Goal: Obtain resource: Download file/media

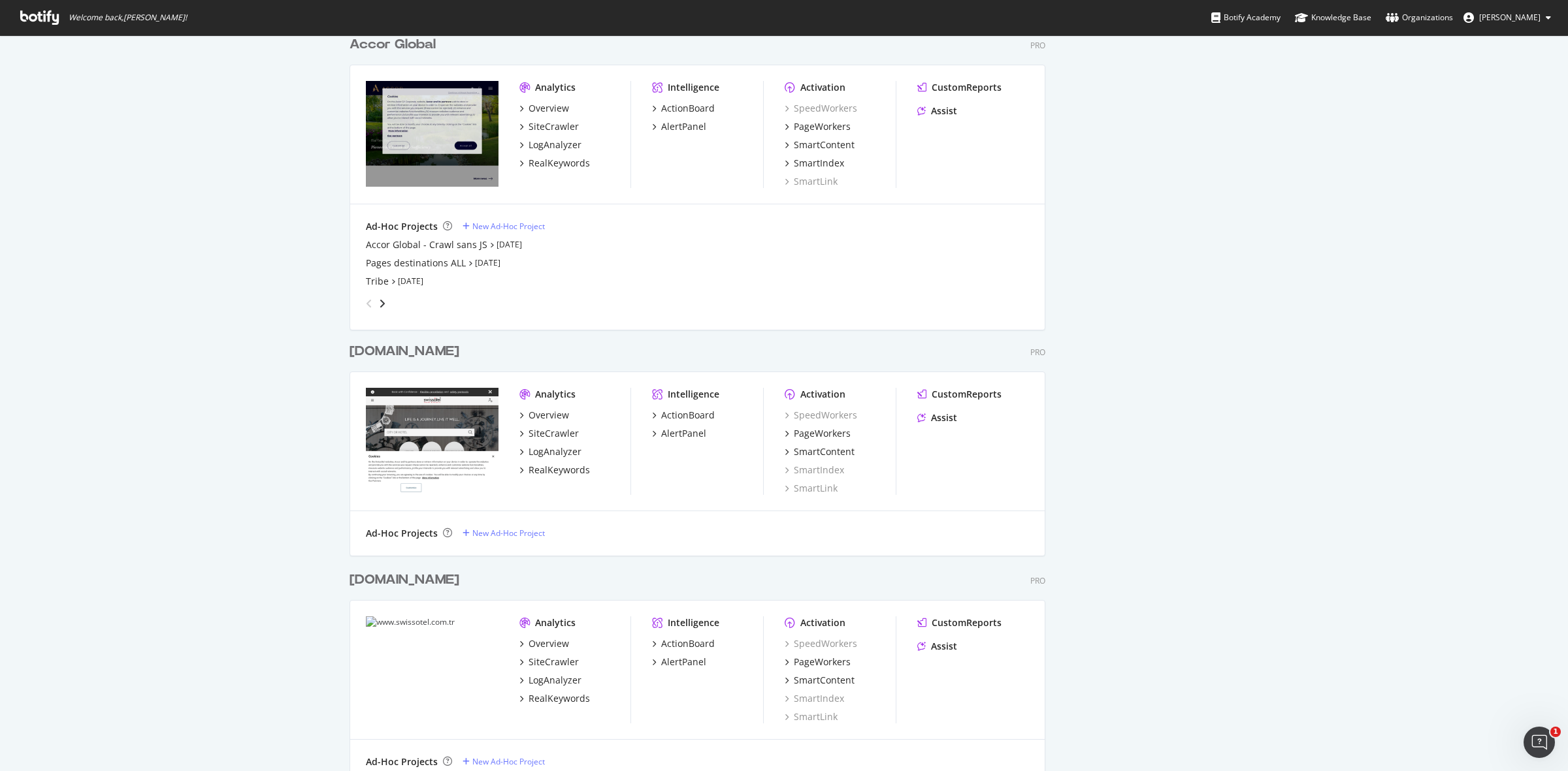
scroll to position [1189, 0]
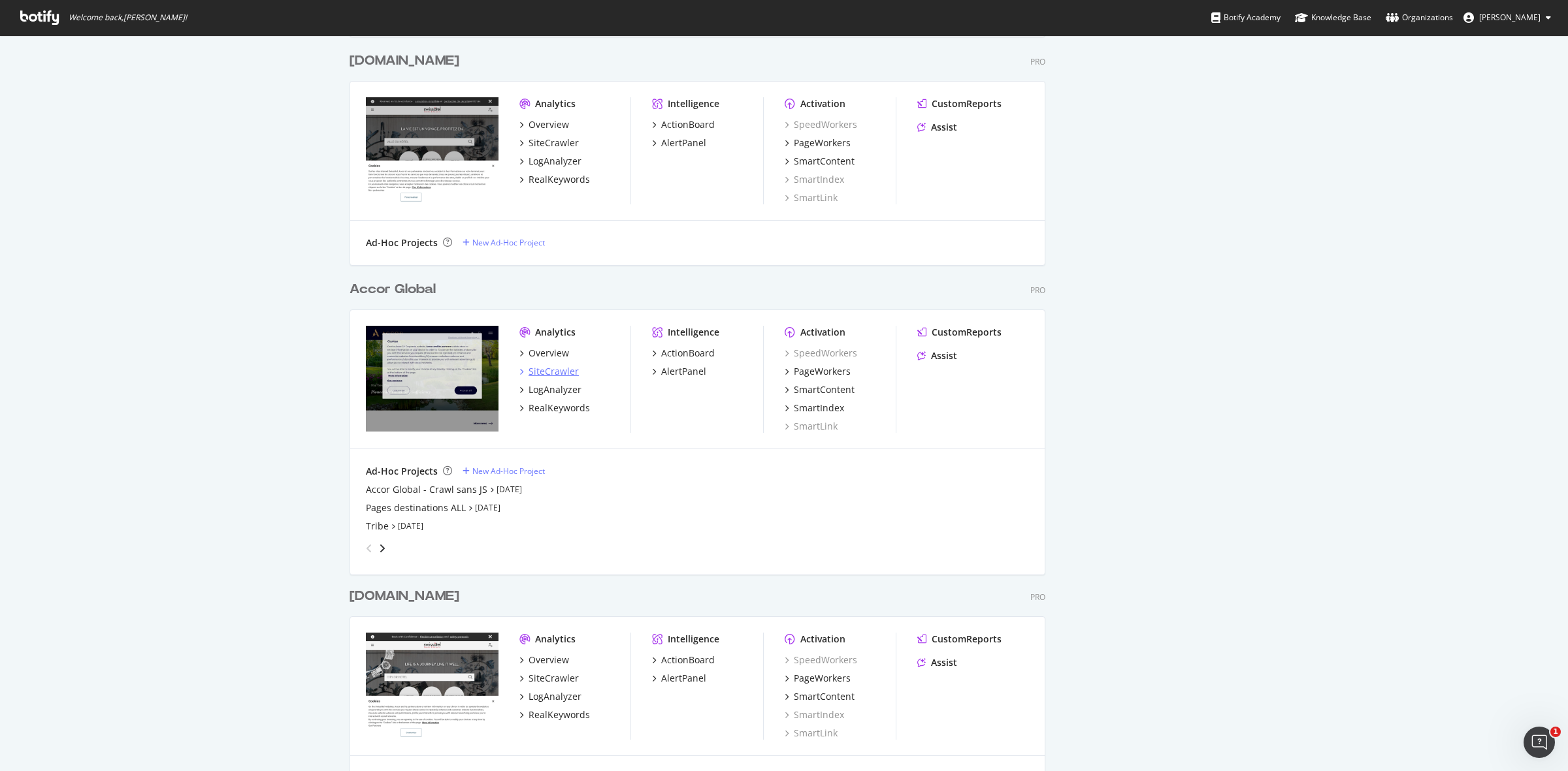
click at [548, 371] on div "SiteCrawler" at bounding box center [553, 371] width 50 height 13
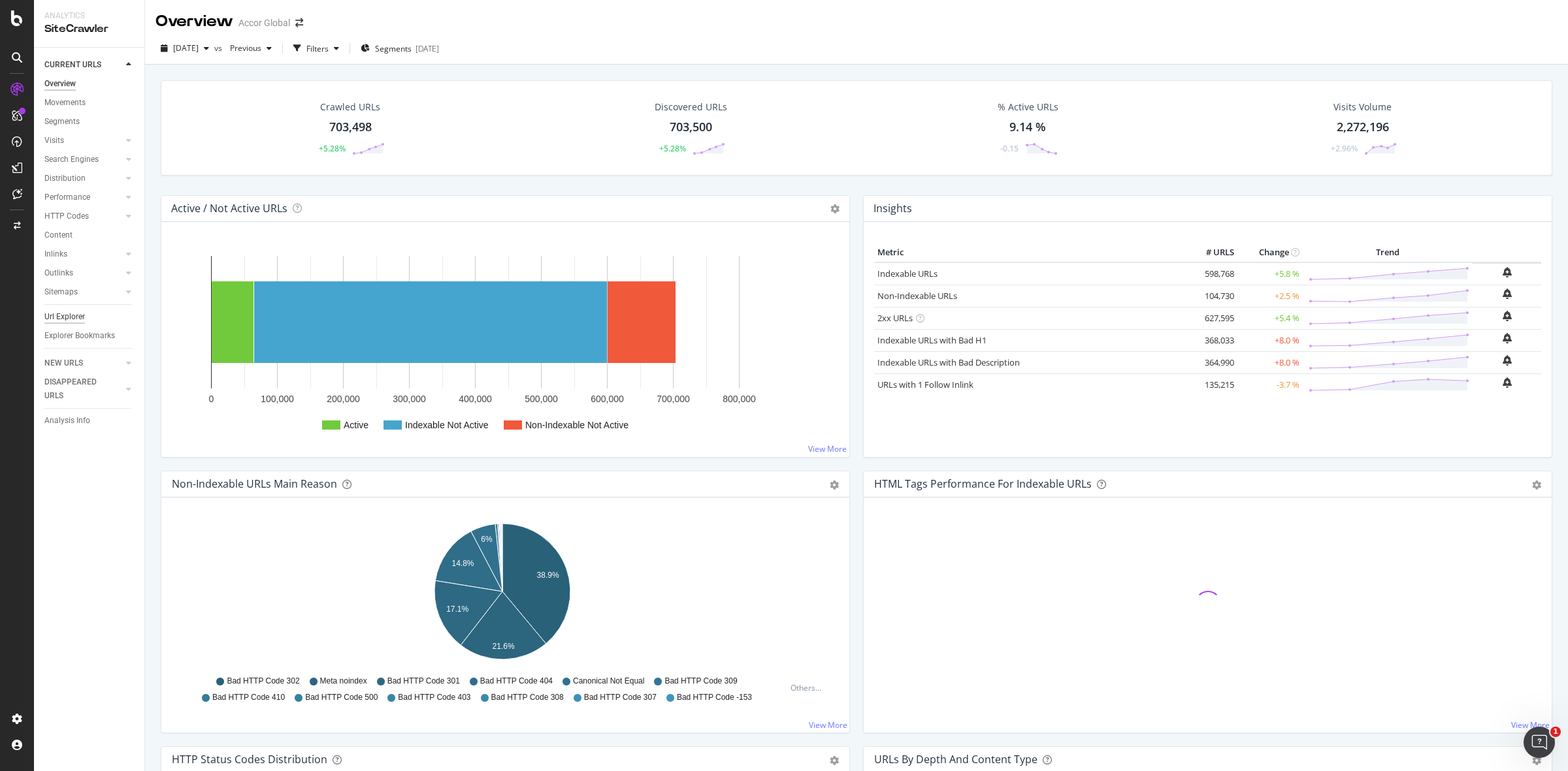
click at [70, 311] on div "Url Explorer" at bounding box center [64, 317] width 40 height 14
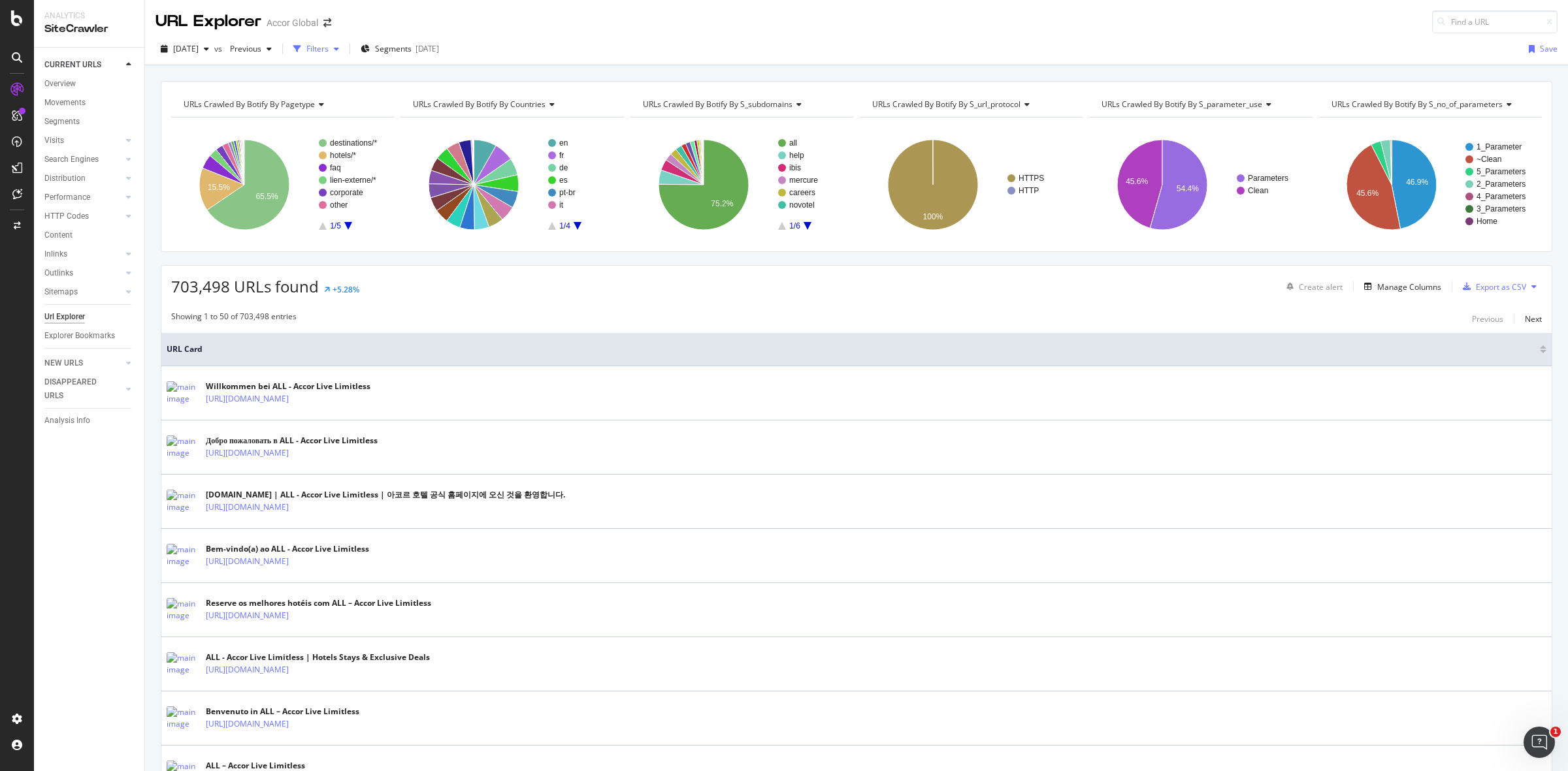
click at [344, 52] on div "button" at bounding box center [336, 48] width 16 height 8
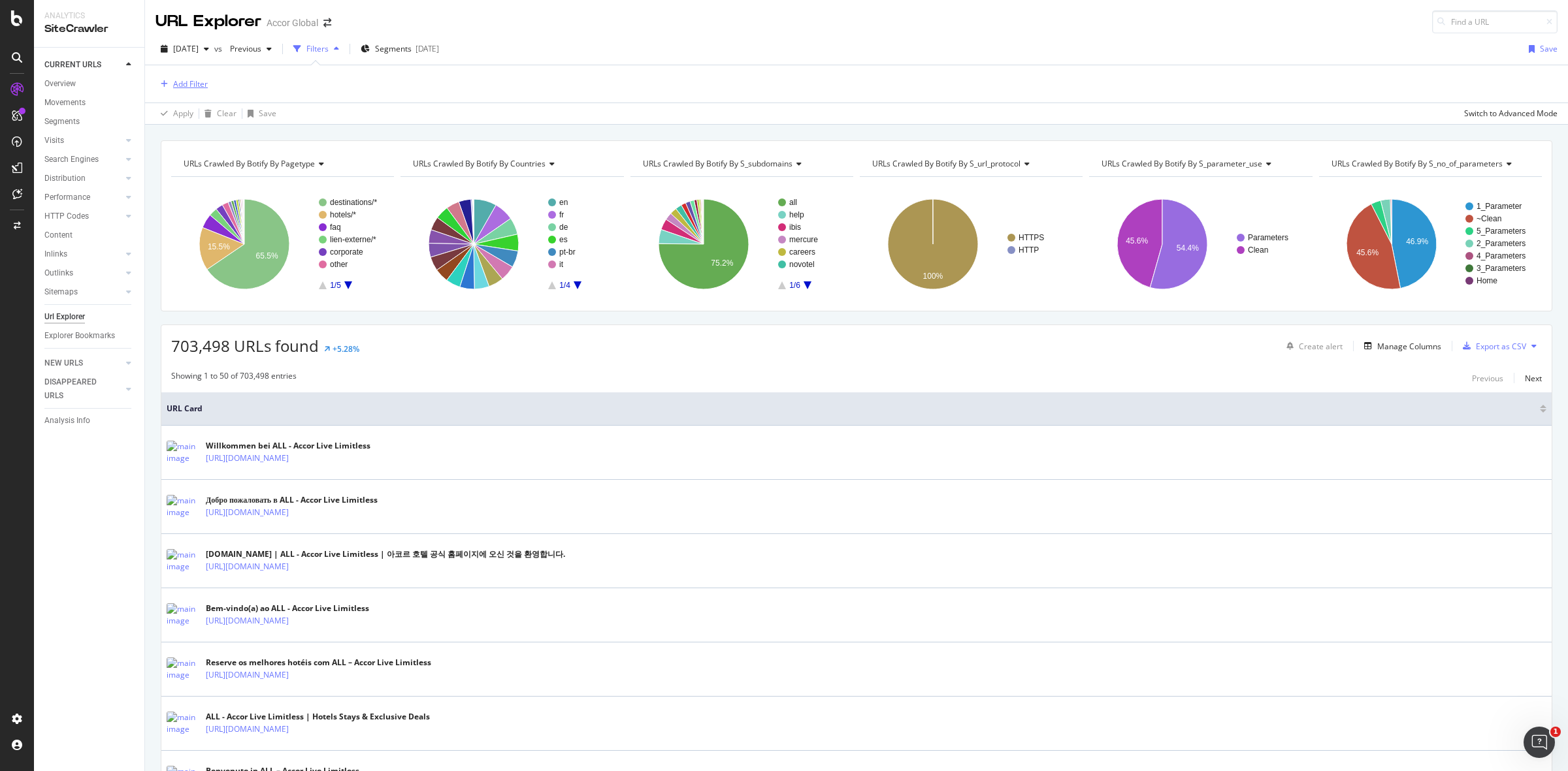
click at [200, 85] on div "Add Filter" at bounding box center [190, 84] width 34 height 11
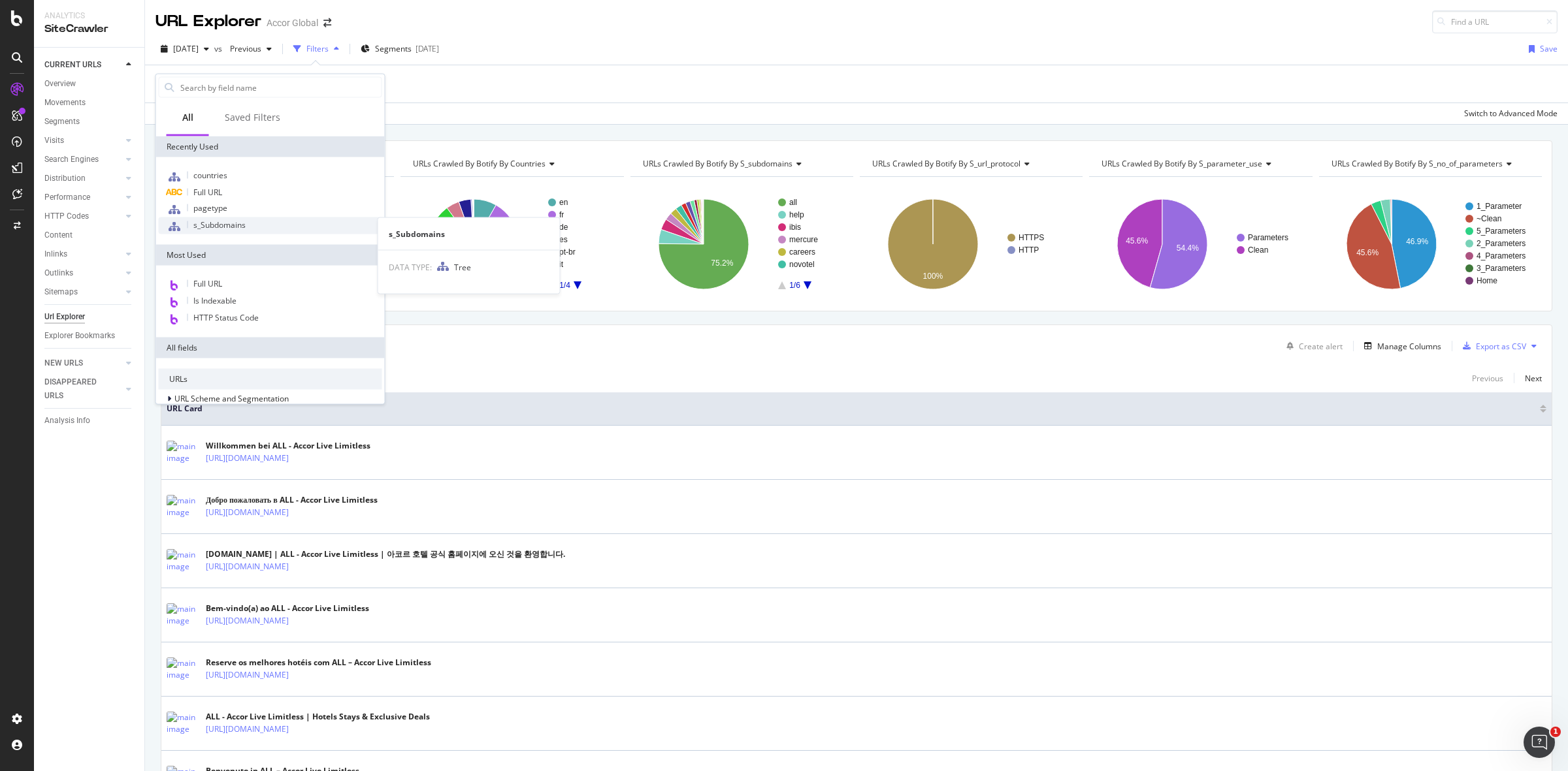
click at [212, 220] on span "s_Subdomains" at bounding box center [219, 224] width 52 height 11
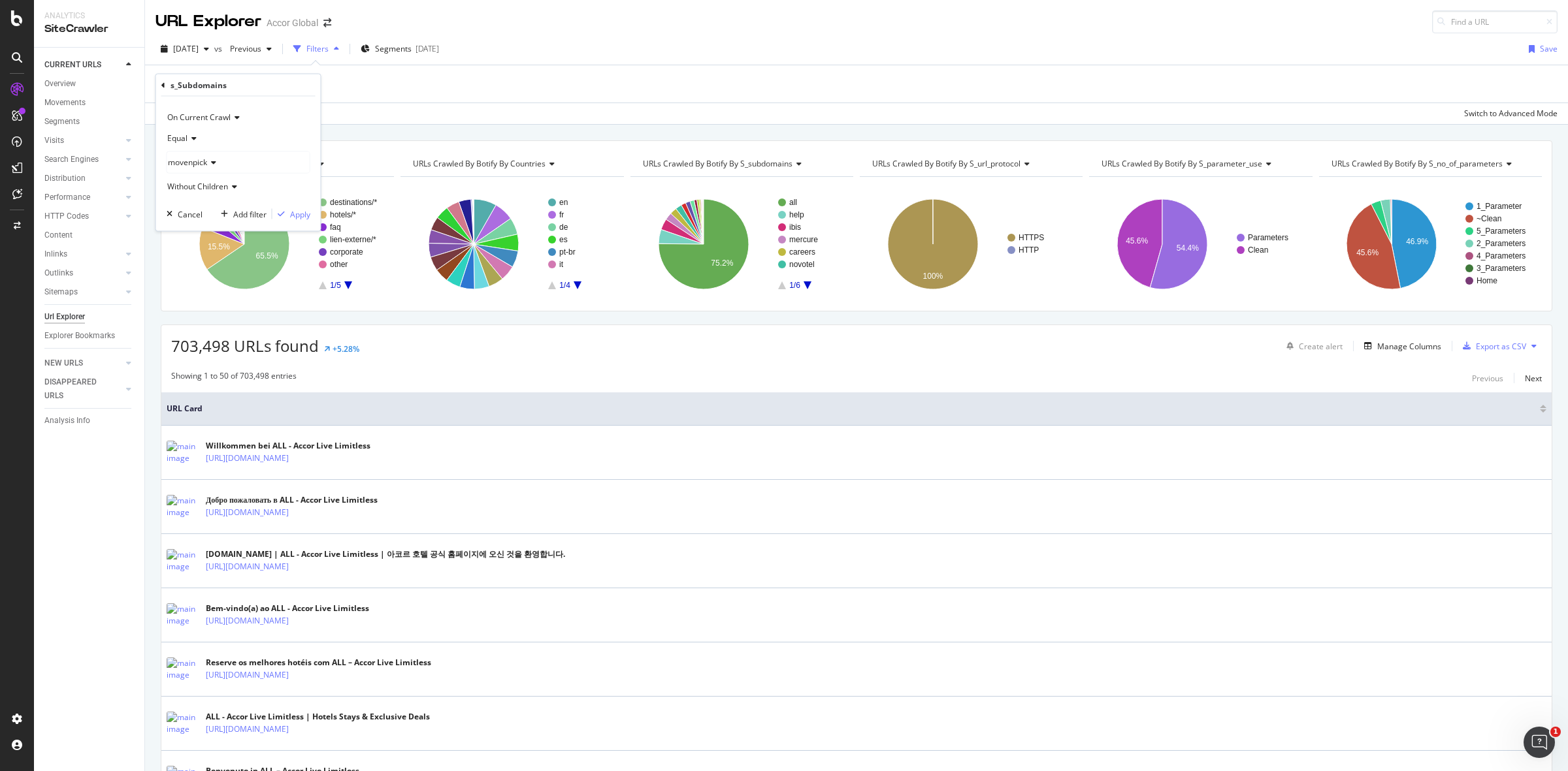
click at [194, 137] on icon at bounding box center [192, 138] width 9 height 8
click at [257, 136] on div "Equal" at bounding box center [238, 138] width 144 height 21
click at [237, 168] on div "movenpick" at bounding box center [239, 163] width 143 height 21
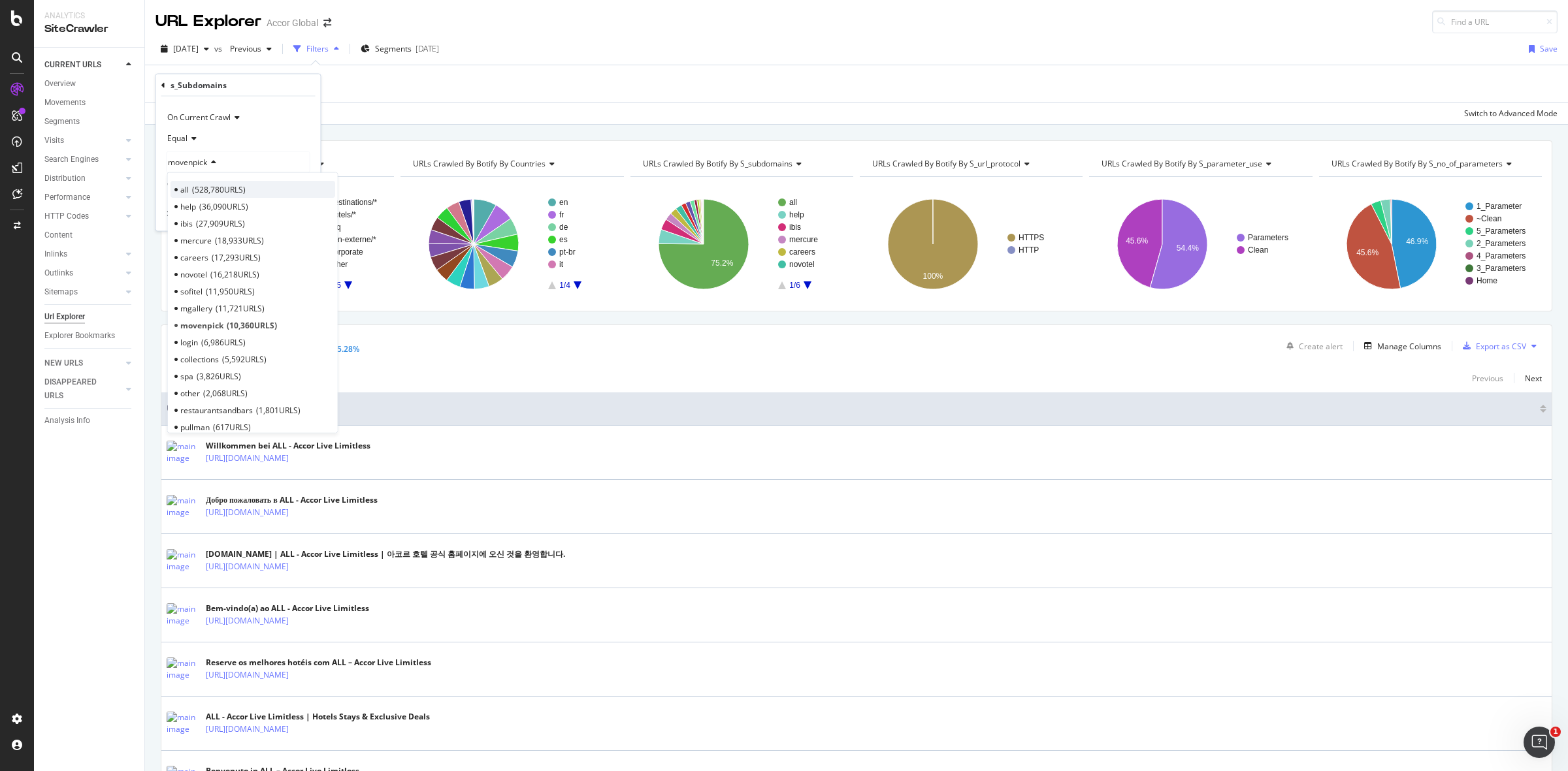
click at [212, 195] on span "528,780 URLS" at bounding box center [218, 188] width 54 height 11
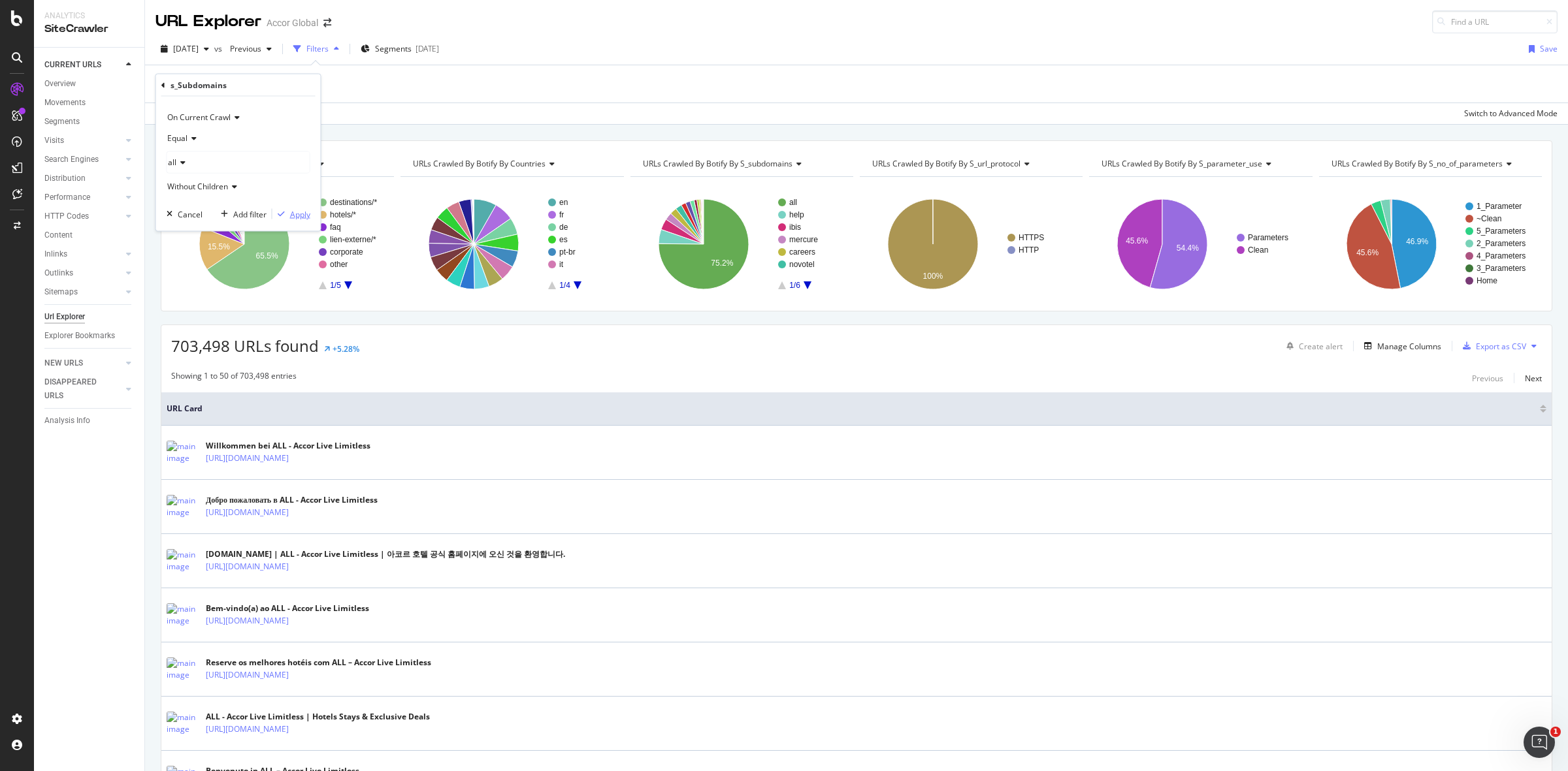
click at [302, 219] on div "Apply" at bounding box center [299, 214] width 20 height 11
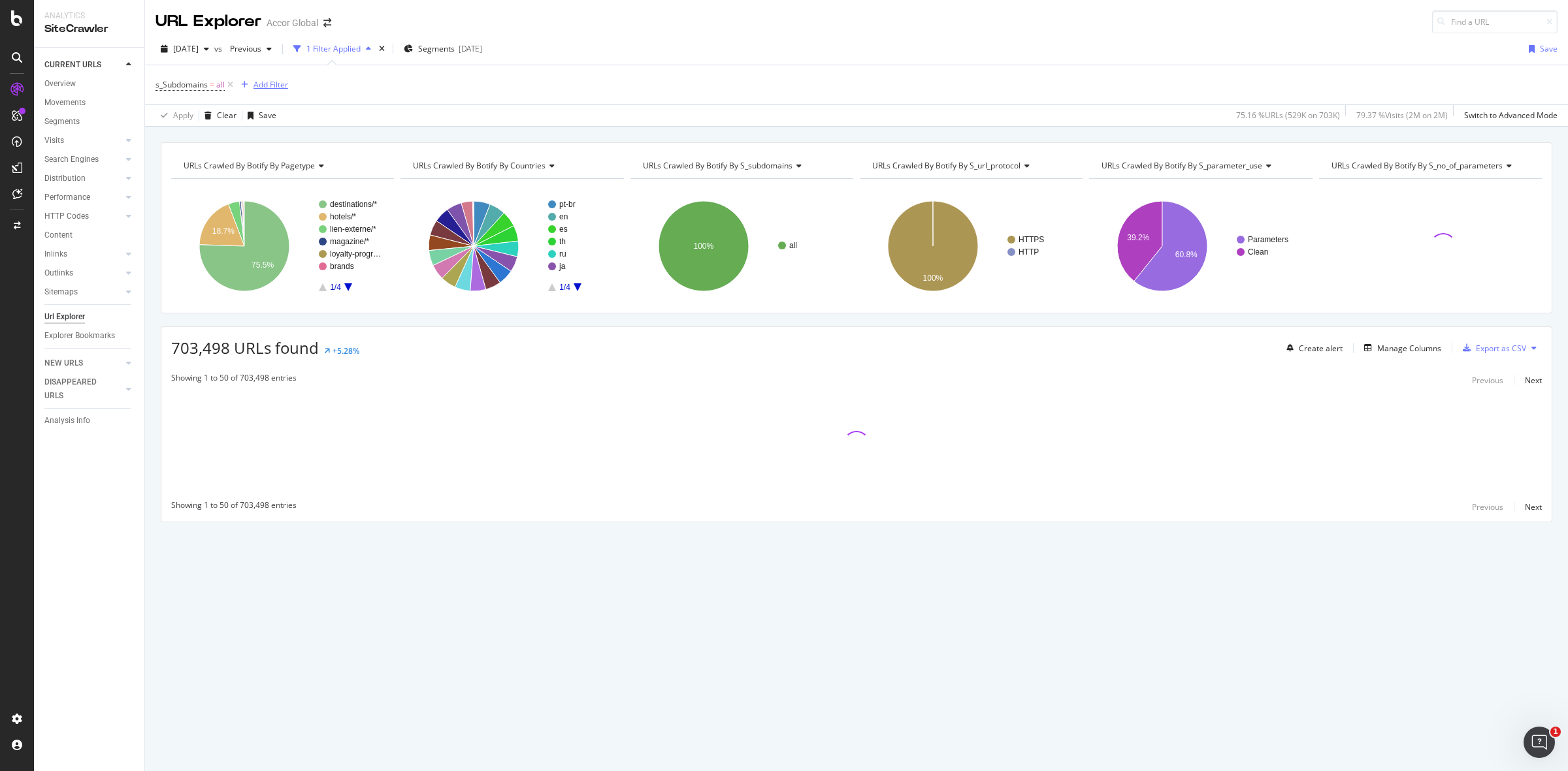
click at [276, 85] on div "Add Filter" at bounding box center [270, 84] width 34 height 11
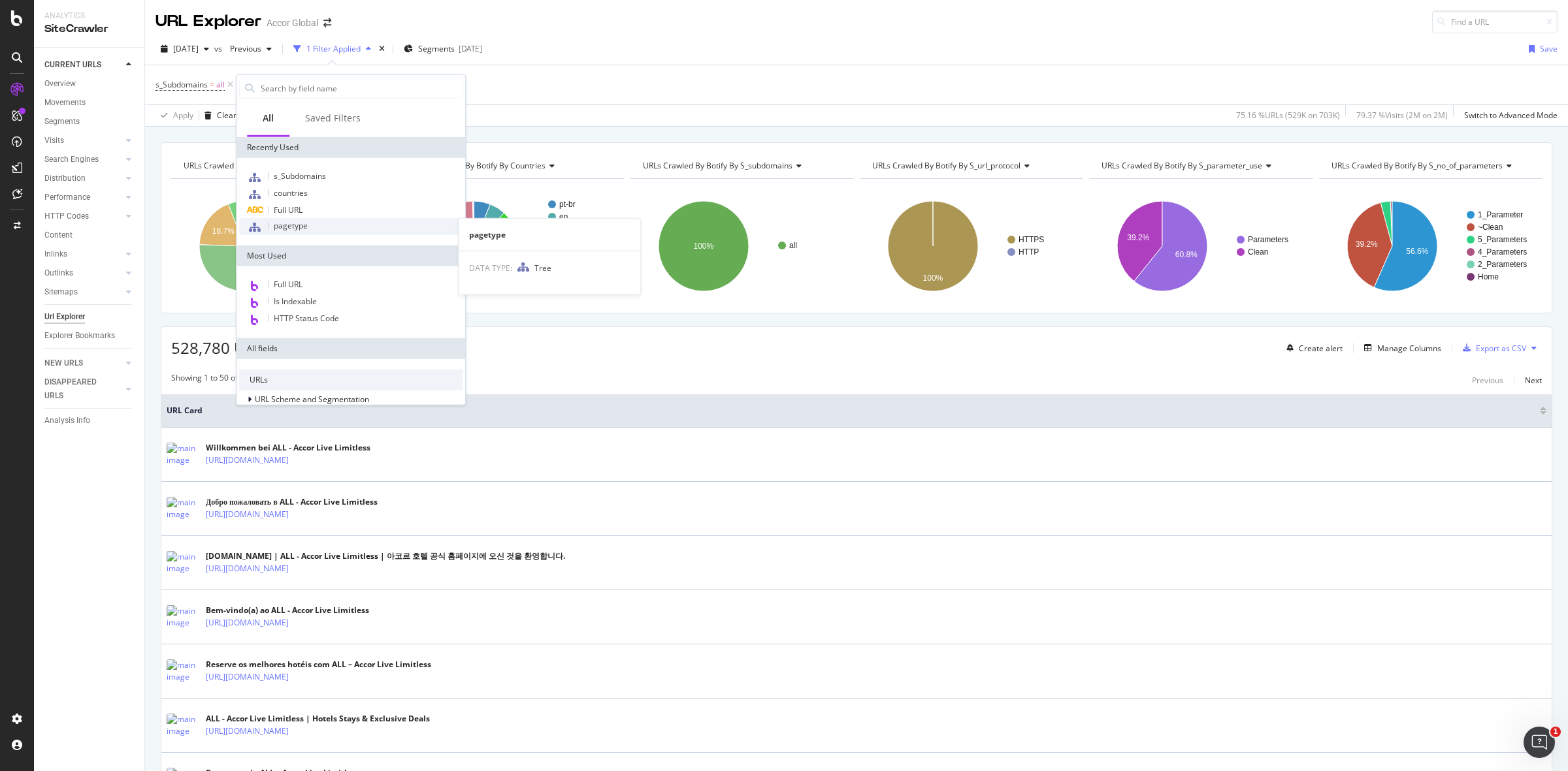
click at [311, 222] on div "pagetype" at bounding box center [351, 226] width 224 height 17
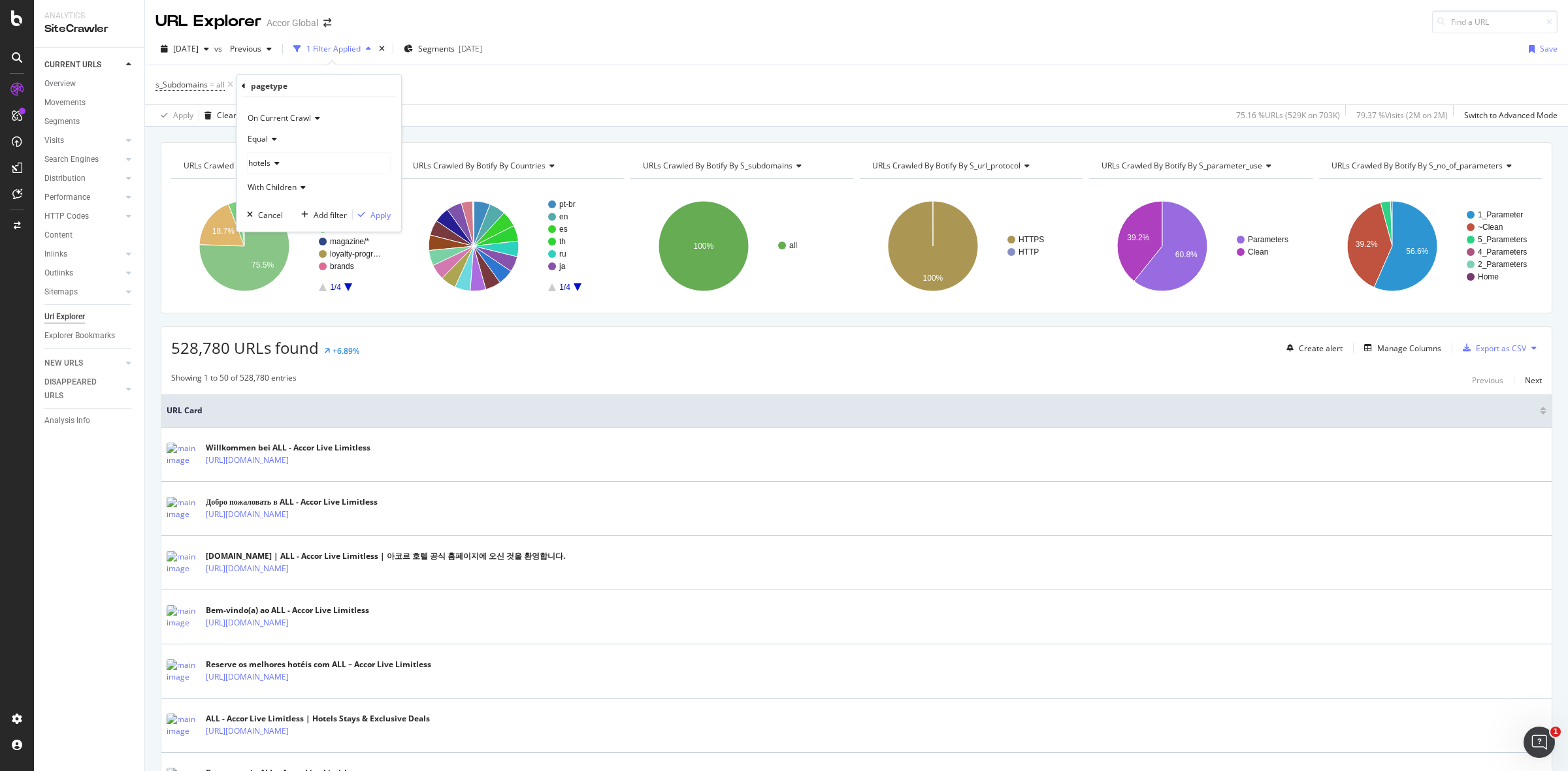
click at [280, 165] on div "hotels" at bounding box center [319, 164] width 143 height 21
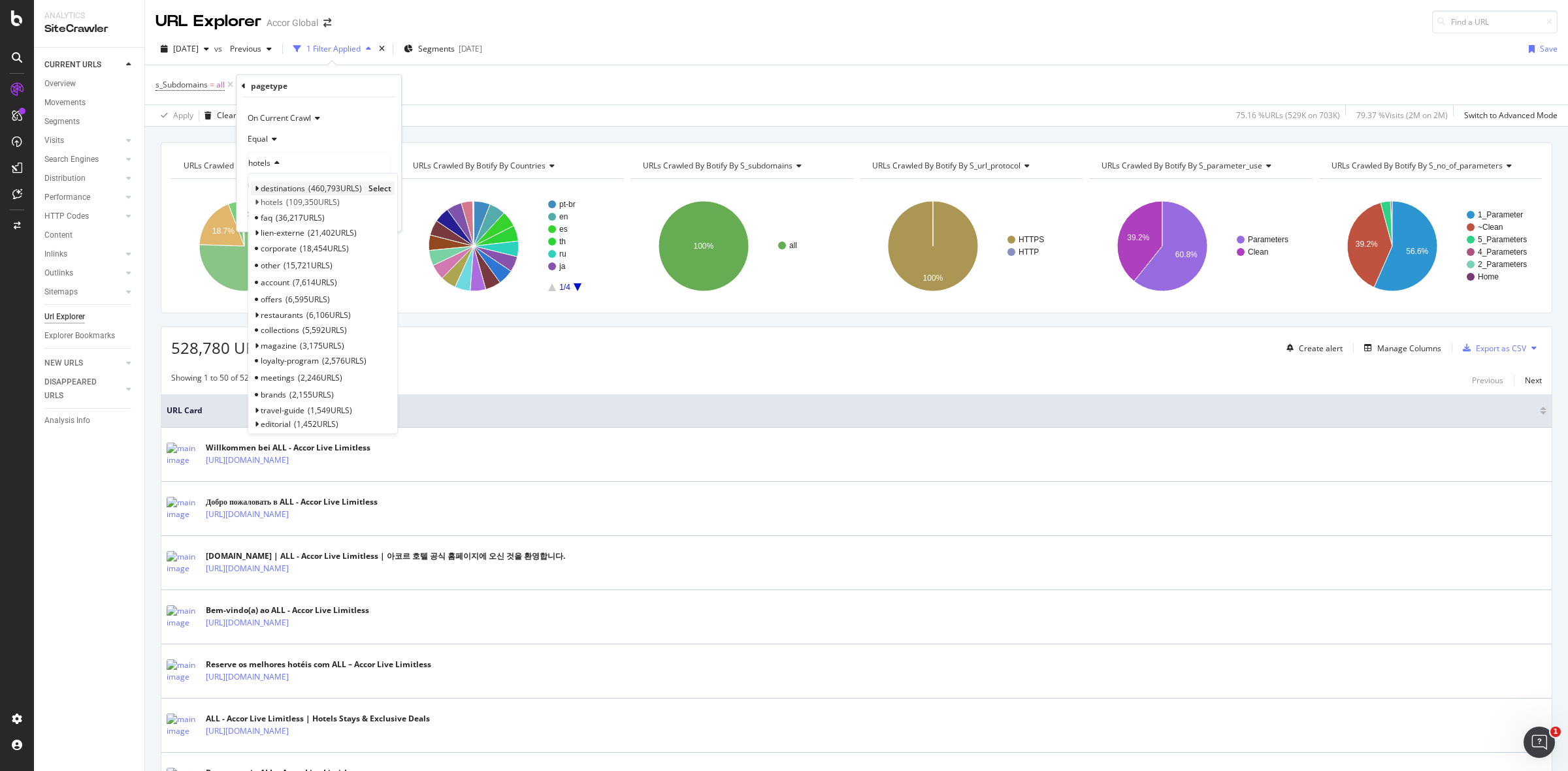
click at [257, 189] on icon at bounding box center [256, 188] width 4 height 8
click at [262, 229] on icon at bounding box center [262, 230] width 4 height 8
click at [262, 203] on icon at bounding box center [262, 202] width 4 height 8
click at [272, 234] on icon at bounding box center [272, 232] width 4 height 8
click at [502, 139] on div "URLs Crawled By Botify By pagetype Chart (by Value) Table Expand Export as CSV …" at bounding box center [857, 143] width 1423 height 32
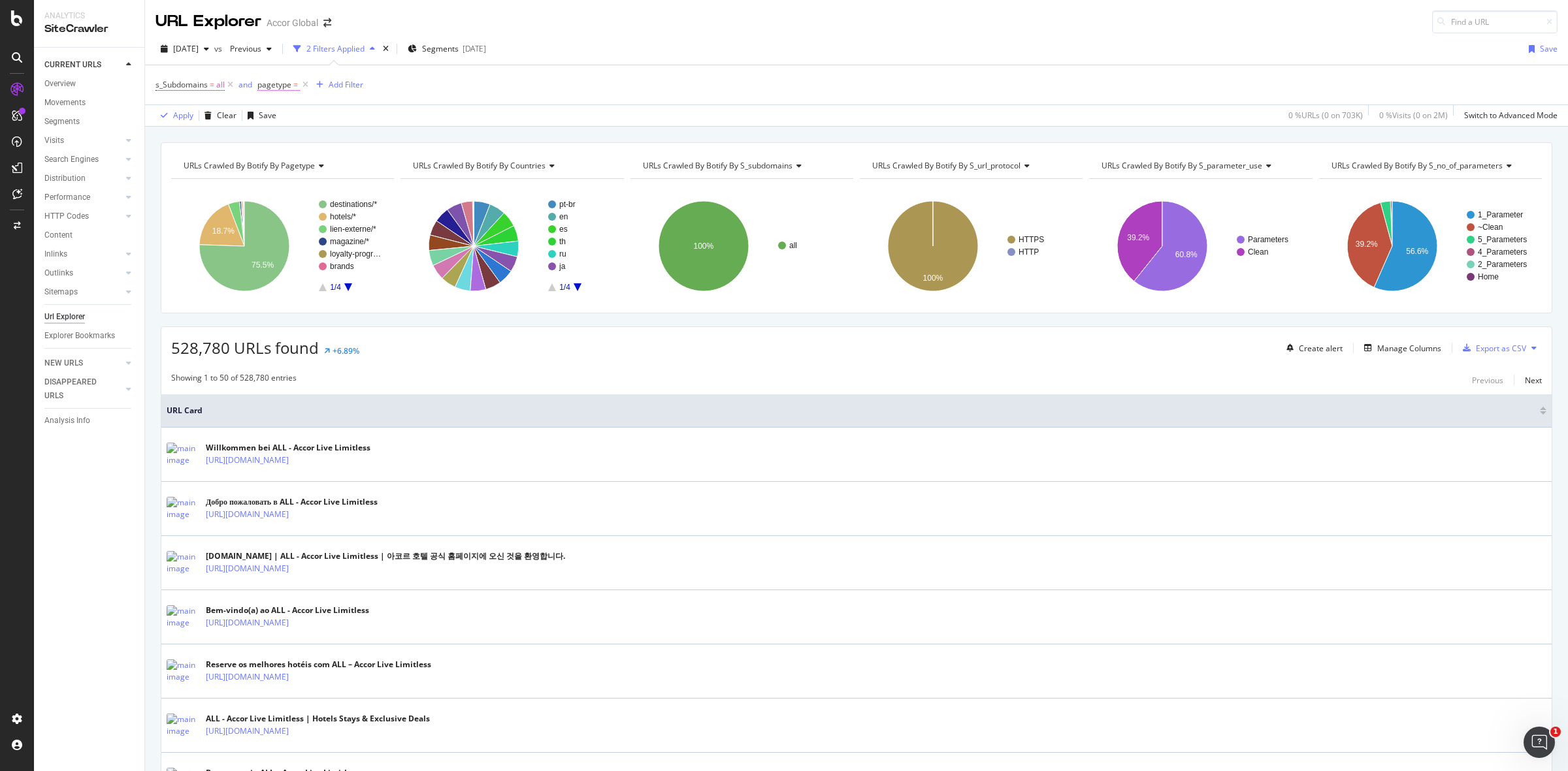
click at [282, 84] on span "pagetype" at bounding box center [274, 84] width 34 height 11
click at [554, 128] on div "URLs Crawled By Botify By pagetype Chart (by Value) Table Expand Export as CSV …" at bounding box center [857, 143] width 1423 height 32
click at [288, 82] on span "pagetype" at bounding box center [274, 84] width 34 height 11
click at [328, 151] on div at bounding box center [341, 161] width 143 height 21
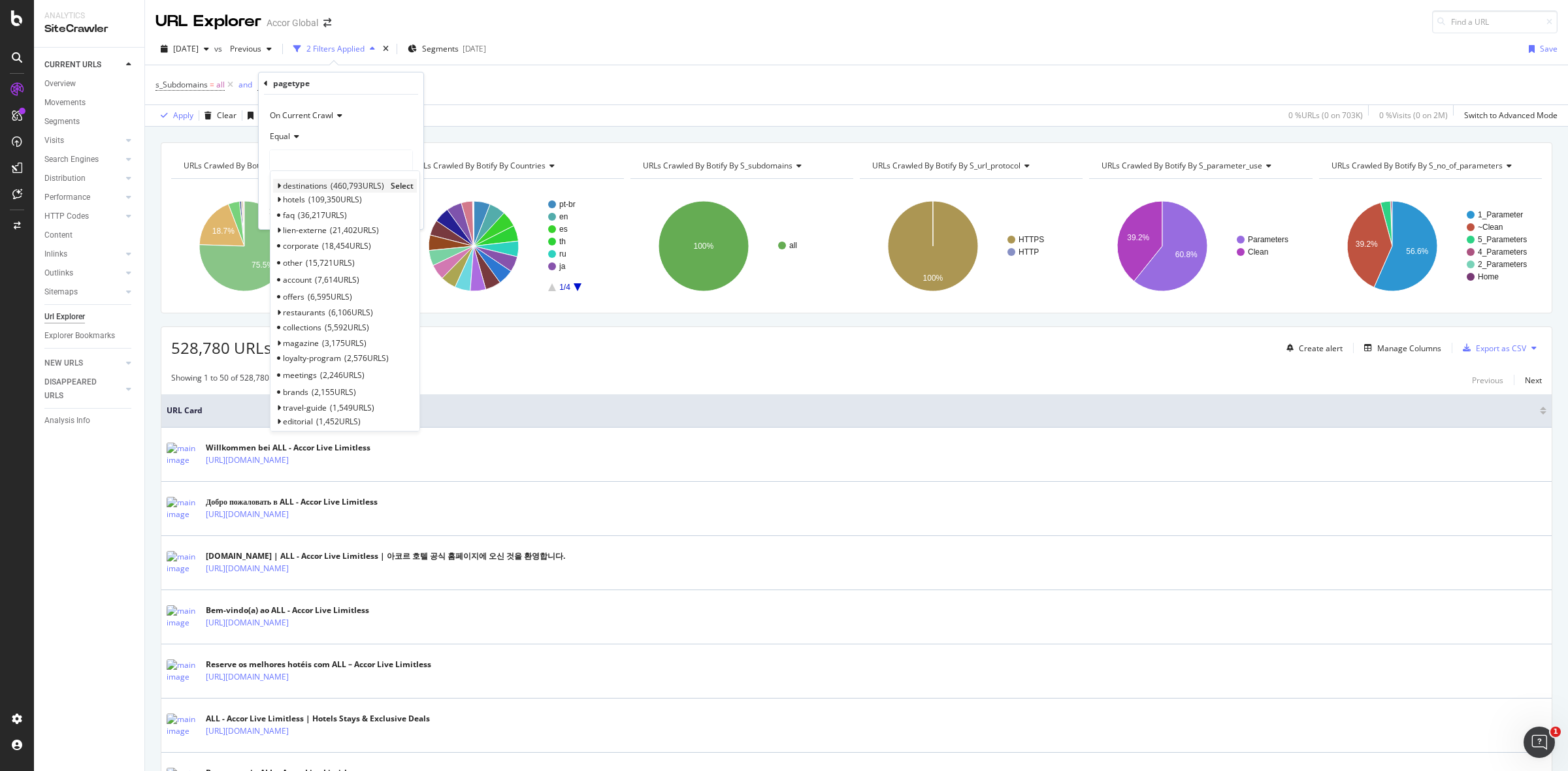
click at [276, 186] on icon at bounding box center [278, 186] width 4 height 8
click at [383, 226] on span "Select" at bounding box center [387, 227] width 23 height 11
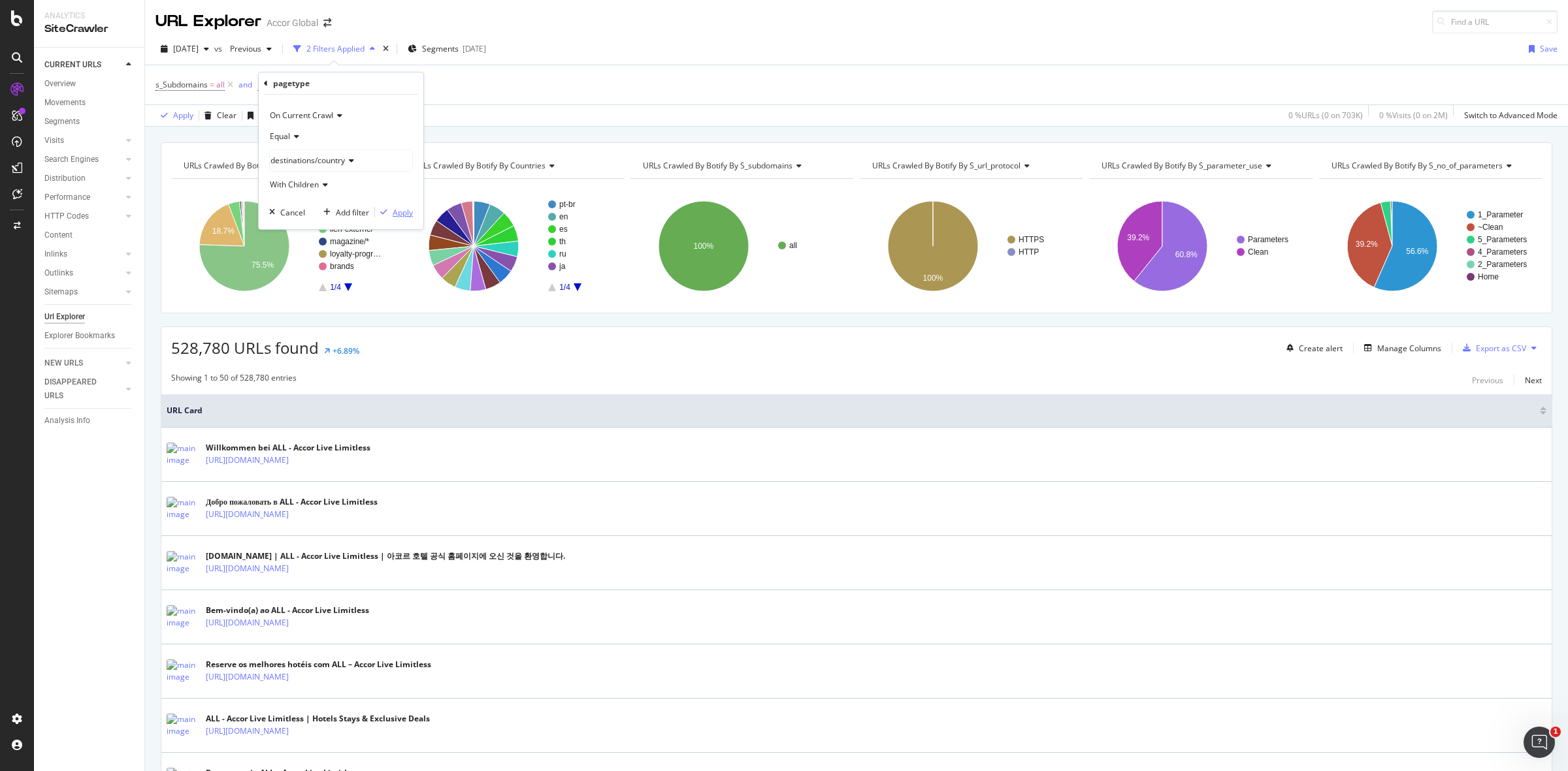
click at [403, 217] on div "Apply" at bounding box center [402, 212] width 20 height 11
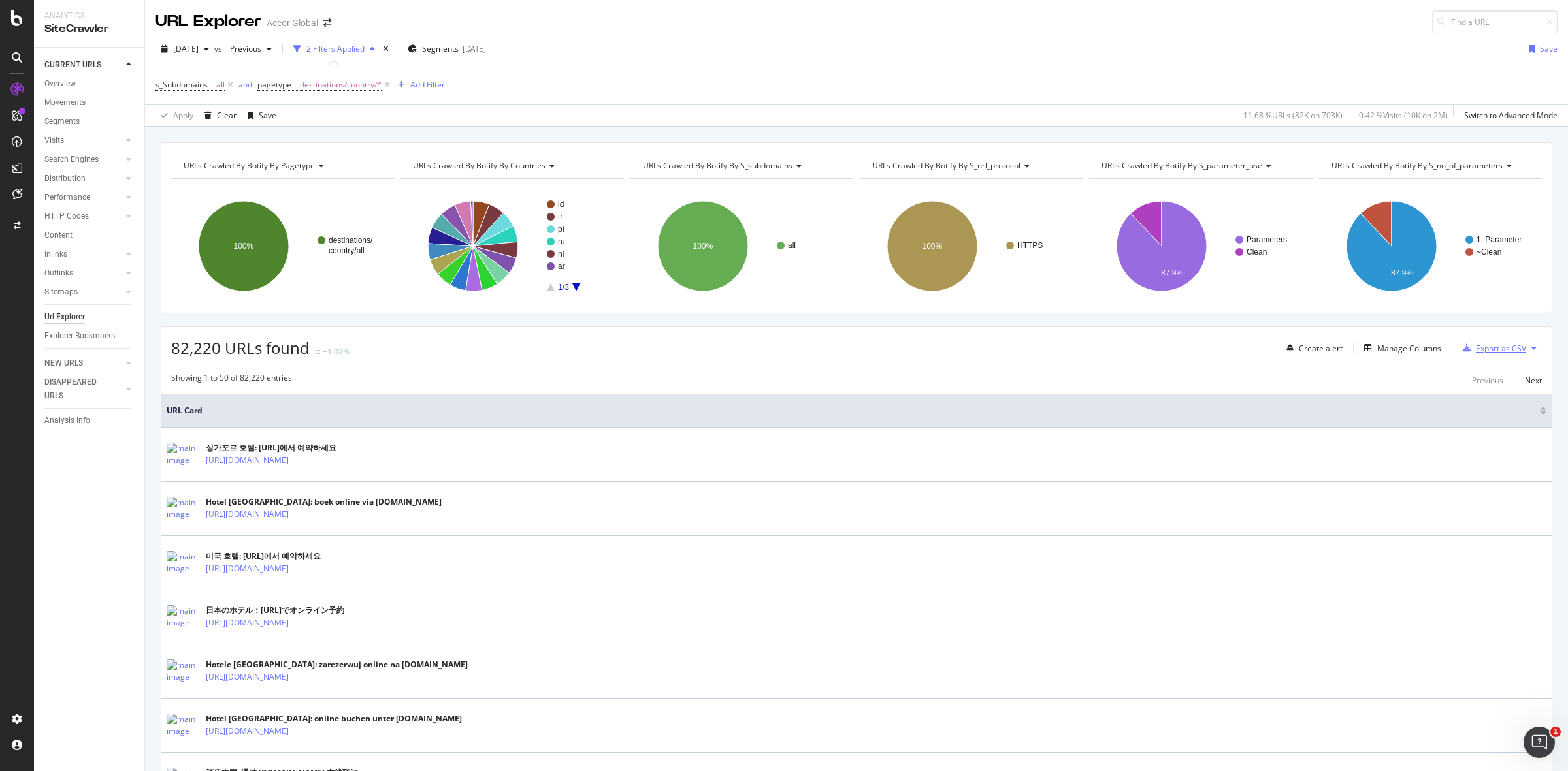
click at [1476, 351] on div "Export as CSV" at bounding box center [1500, 349] width 50 height 11
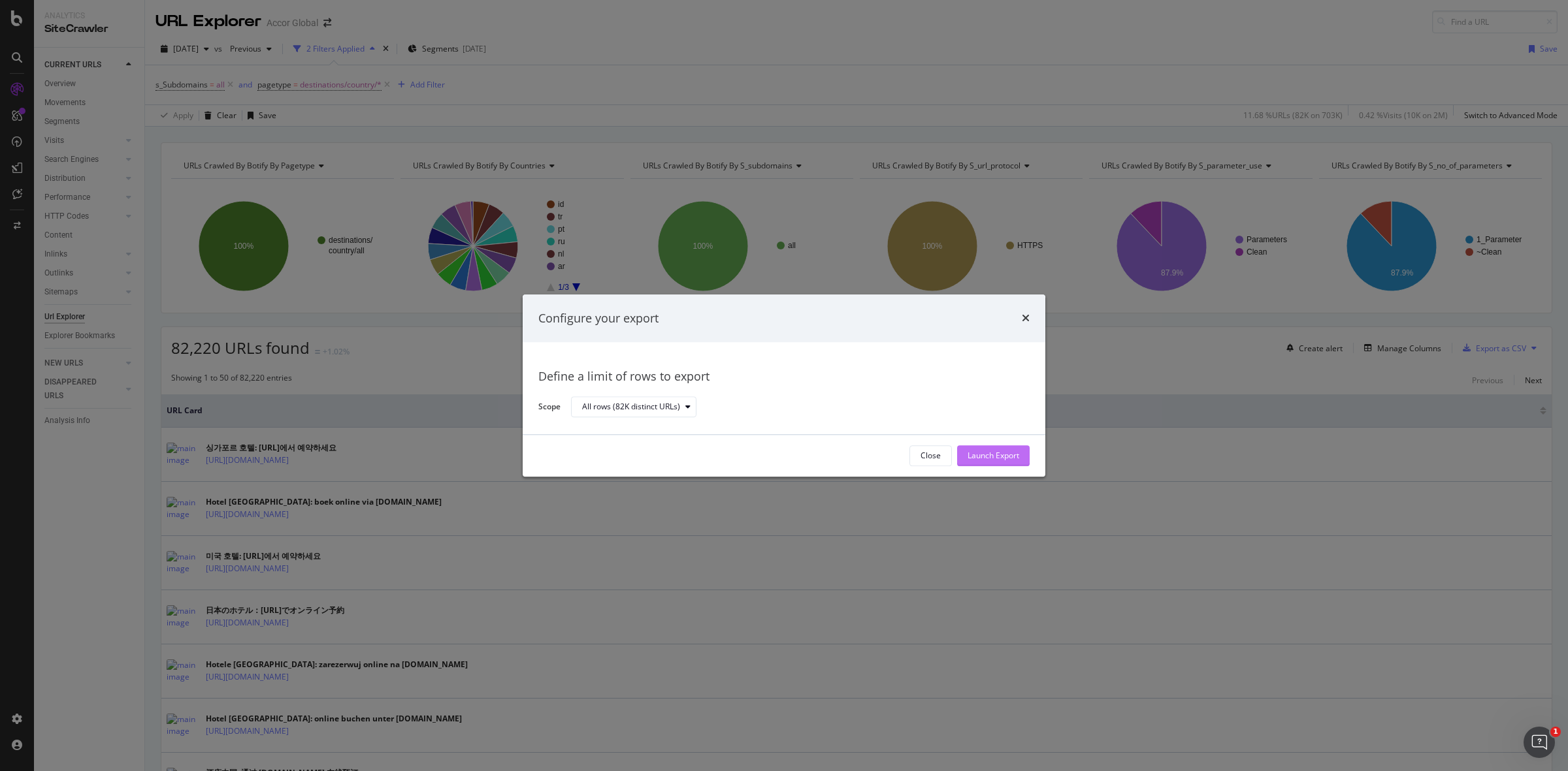
click at [990, 449] on div "Launch Export" at bounding box center [993, 456] width 52 height 19
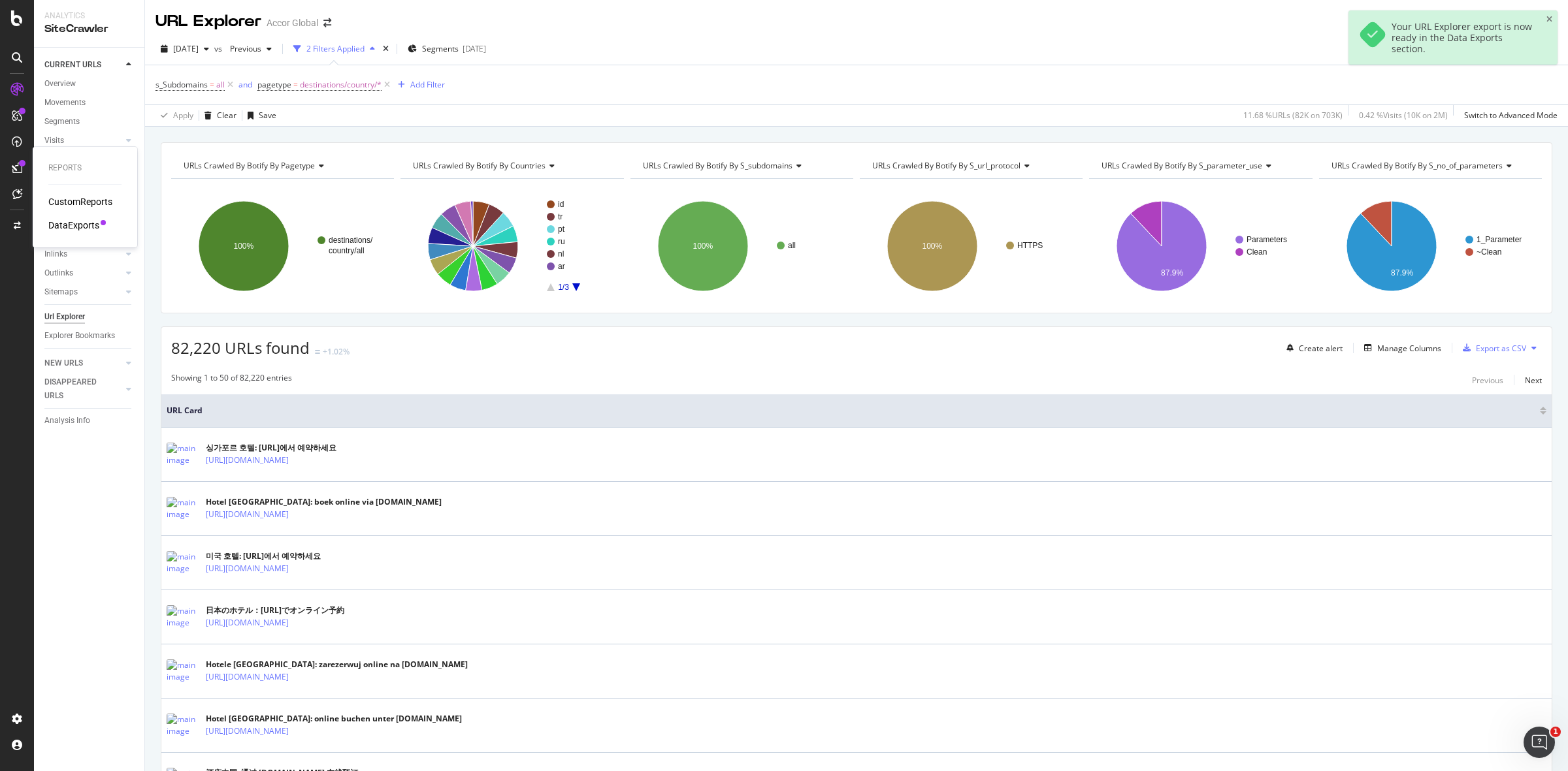
click at [76, 224] on div "DataExports" at bounding box center [74, 225] width 51 height 13
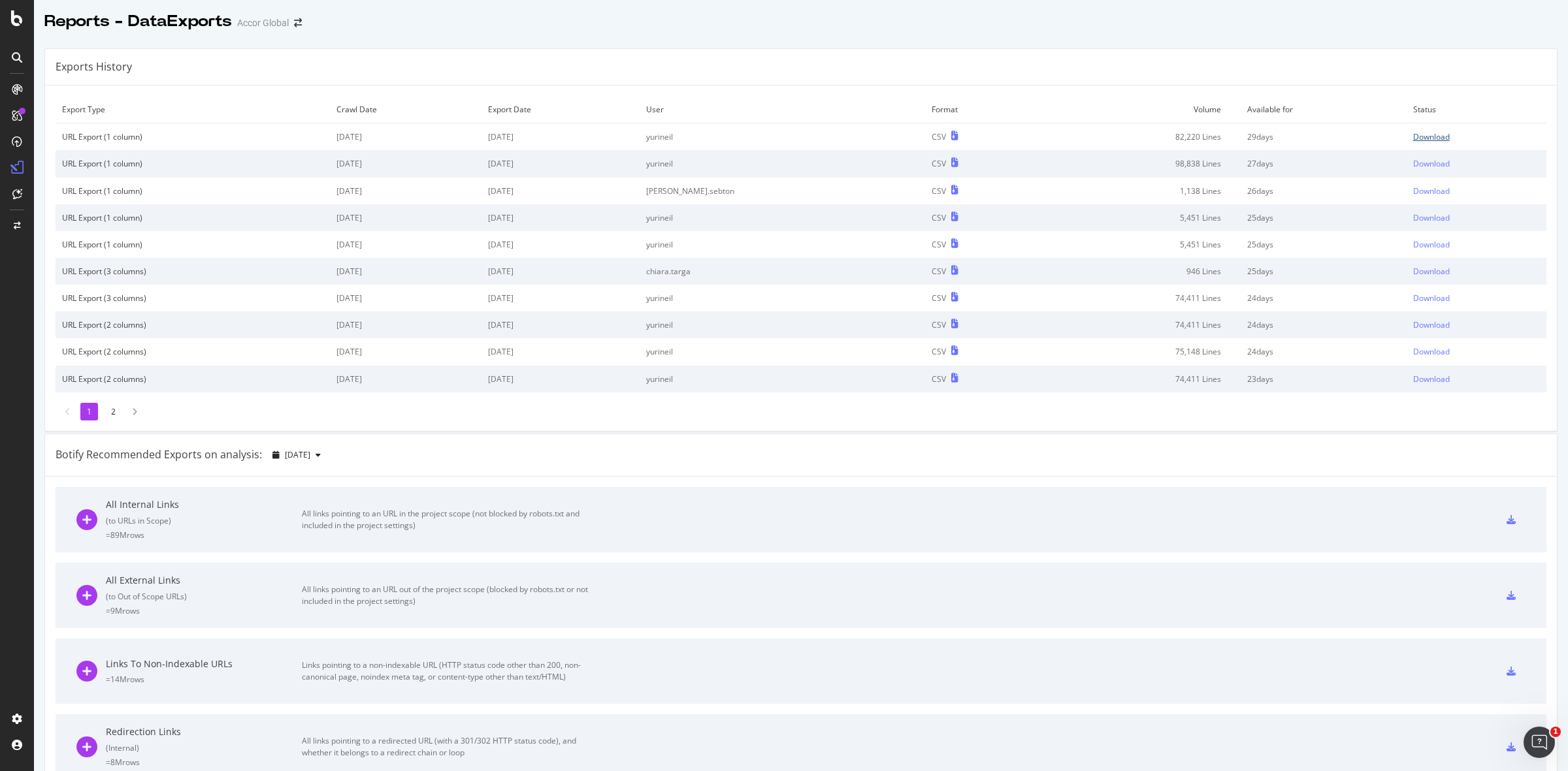
click at [1413, 134] on div "Download" at bounding box center [1432, 136] width 37 height 11
click at [611, 60] on div "Exports History" at bounding box center [800, 68] width 1512 height 37
click at [619, 57] on div "Exports History" at bounding box center [800, 68] width 1512 height 37
drag, startPoint x: 64, startPoint y: 147, endPoint x: 108, endPoint y: 151, distance: 44.2
click at [64, 147] on div "SiteCrawler" at bounding box center [71, 147] width 47 height 13
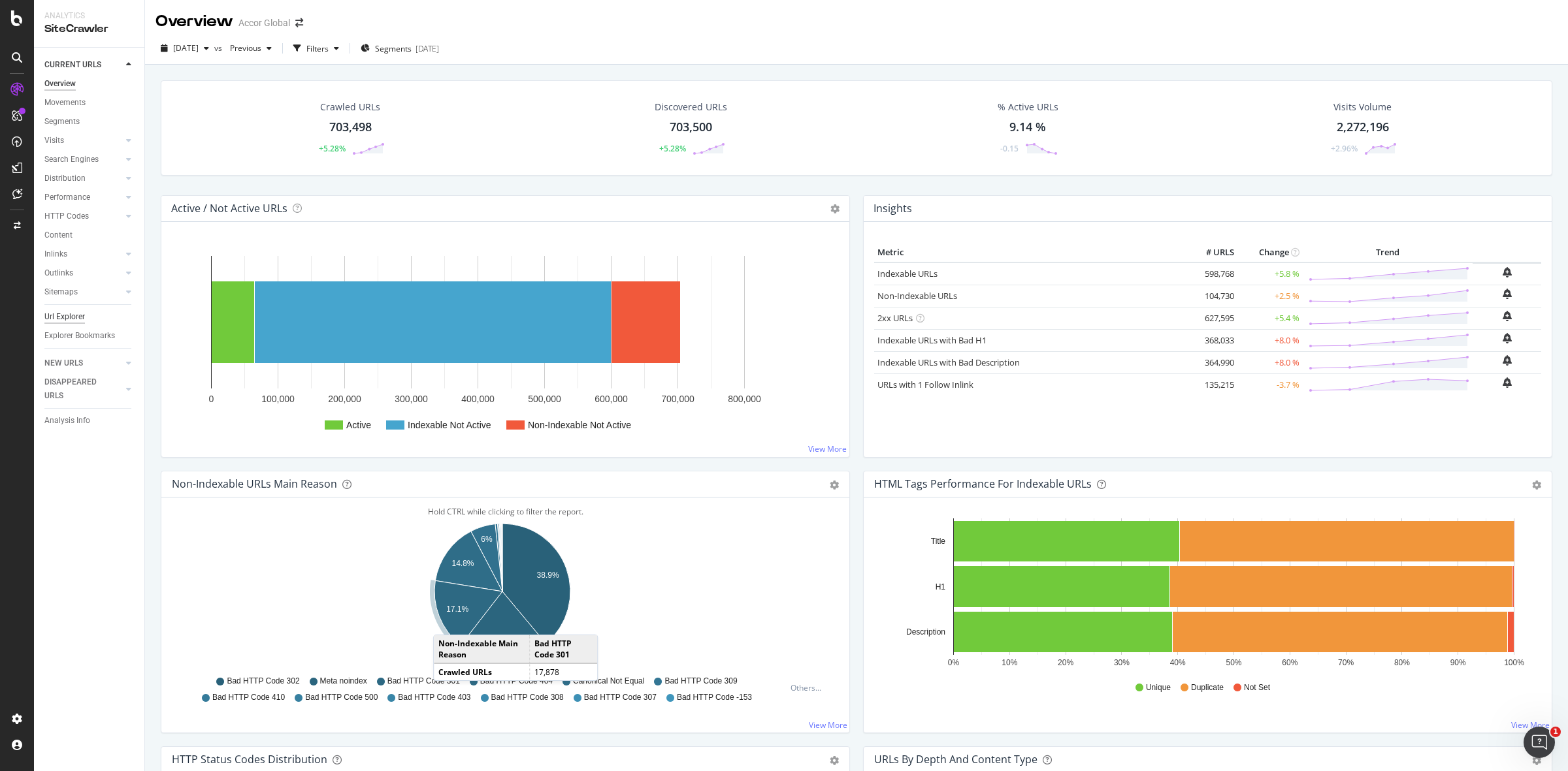
click at [61, 314] on div "Url Explorer" at bounding box center [64, 317] width 40 height 14
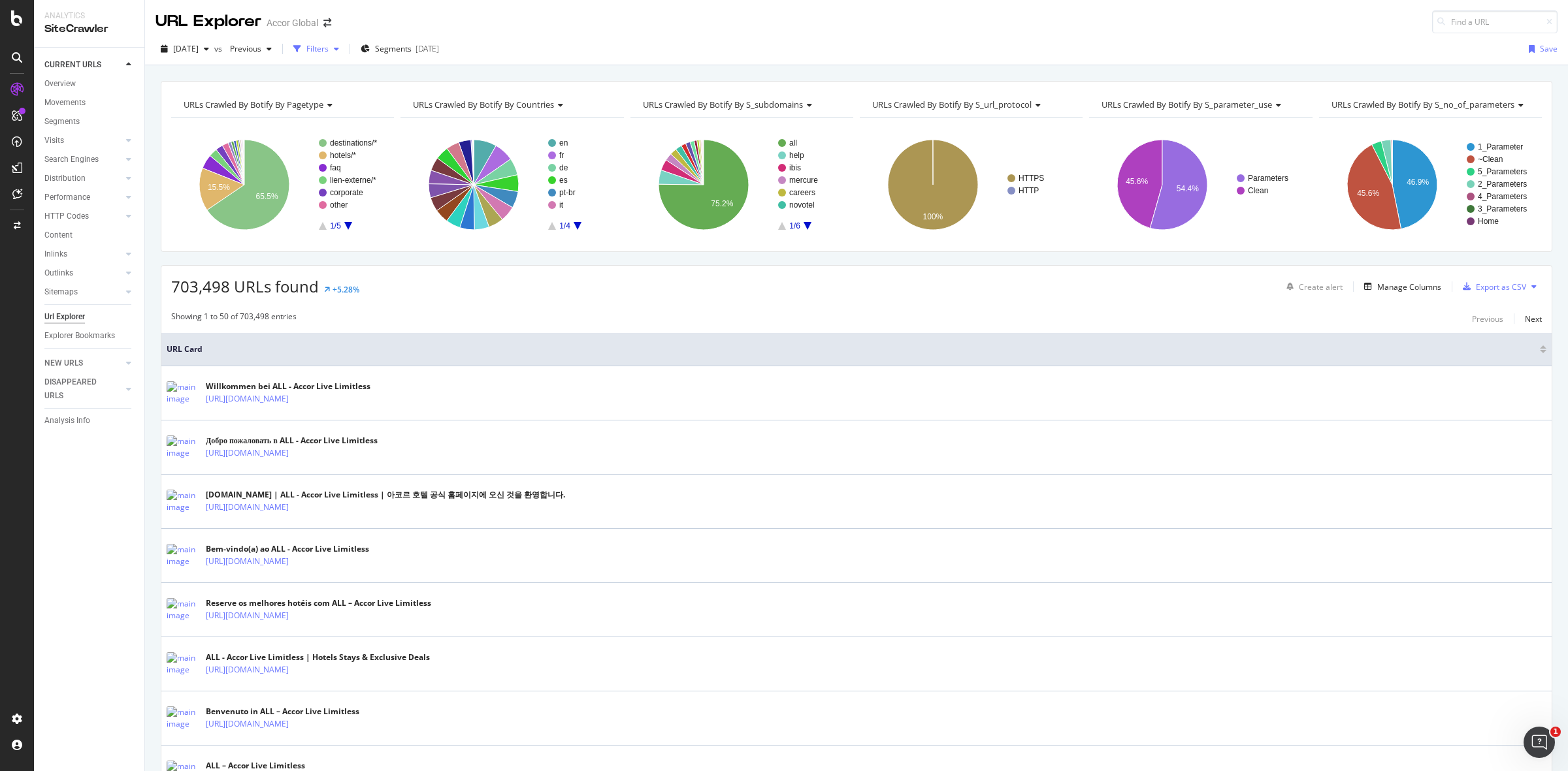
click at [328, 48] on div "Filters" at bounding box center [317, 48] width 22 height 11
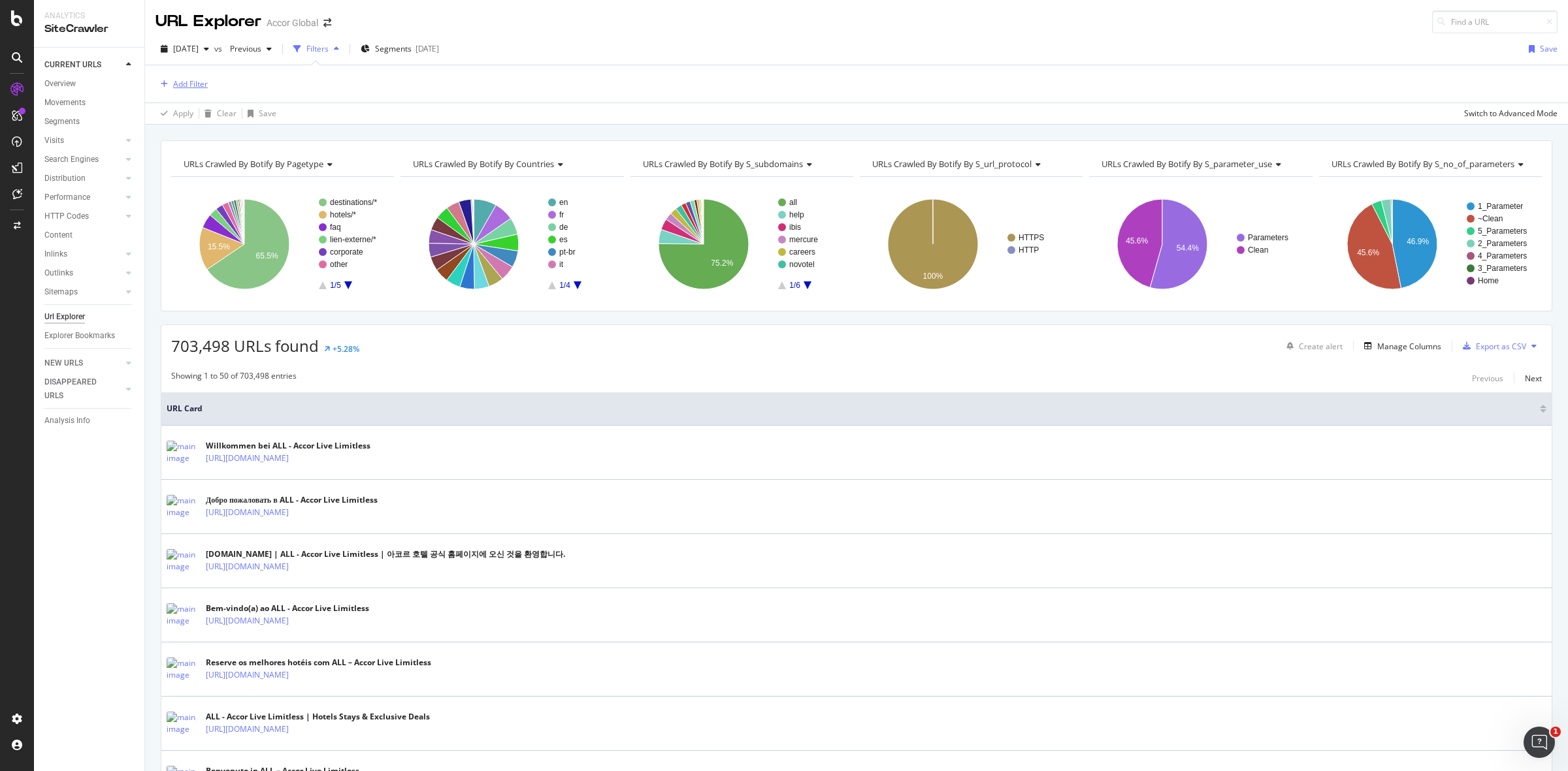
click at [194, 85] on div "Add Filter" at bounding box center [190, 84] width 34 height 11
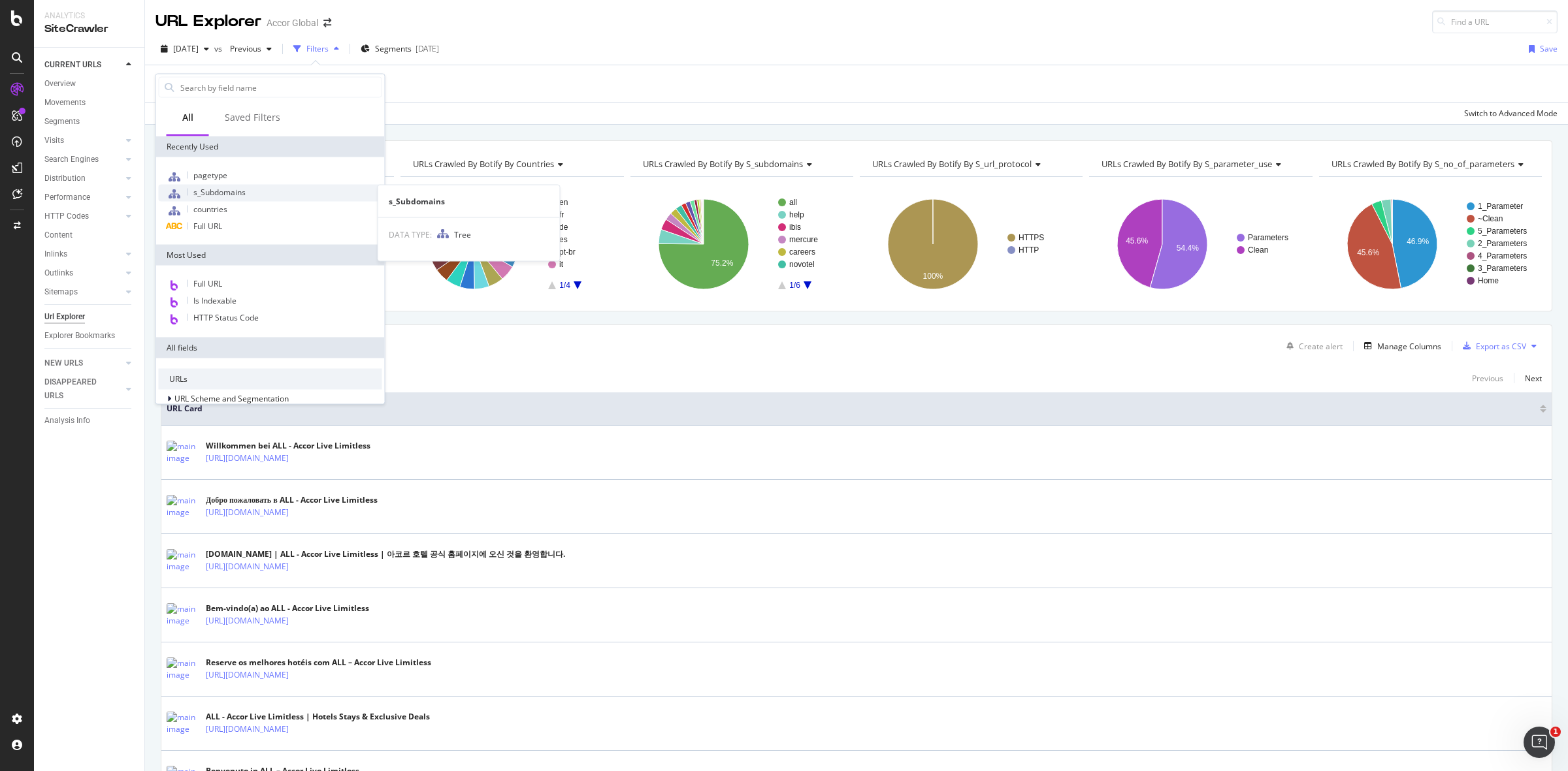
click at [217, 193] on span "s_Subdomains" at bounding box center [219, 192] width 52 height 11
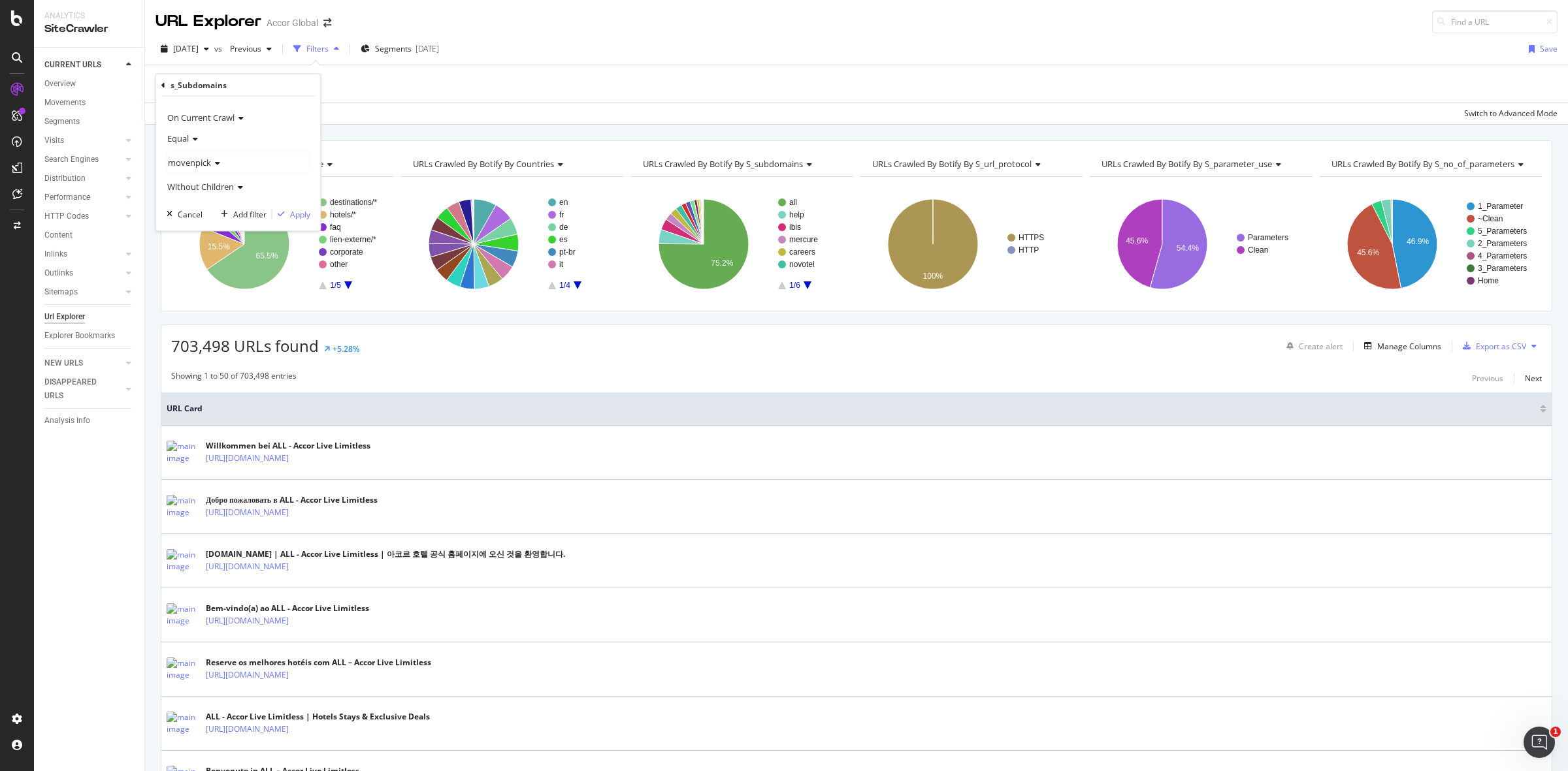
click at [203, 158] on span "movenpick" at bounding box center [189, 162] width 43 height 11
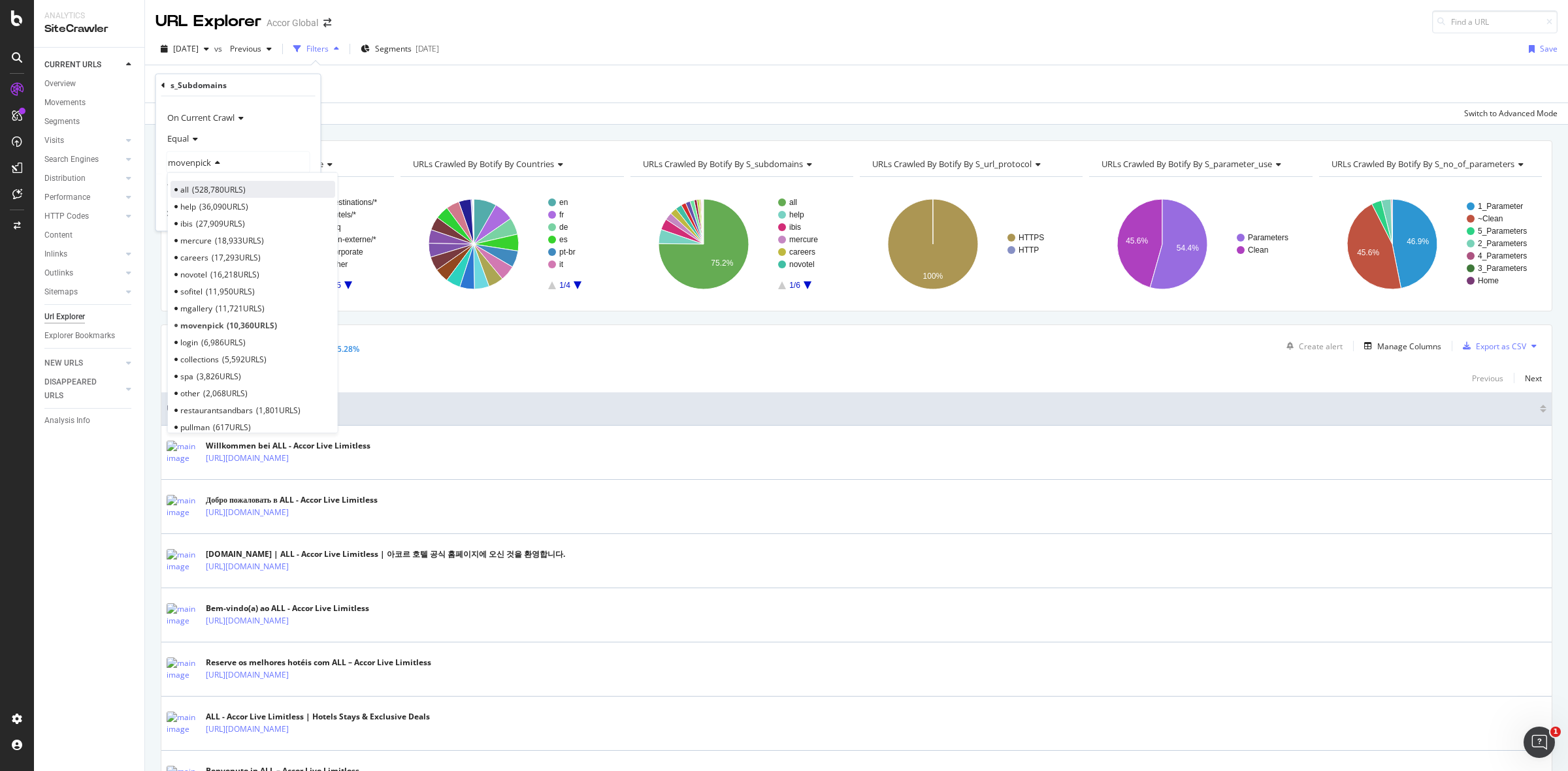
click at [206, 189] on span "528,780 URLS" at bounding box center [218, 188] width 54 height 11
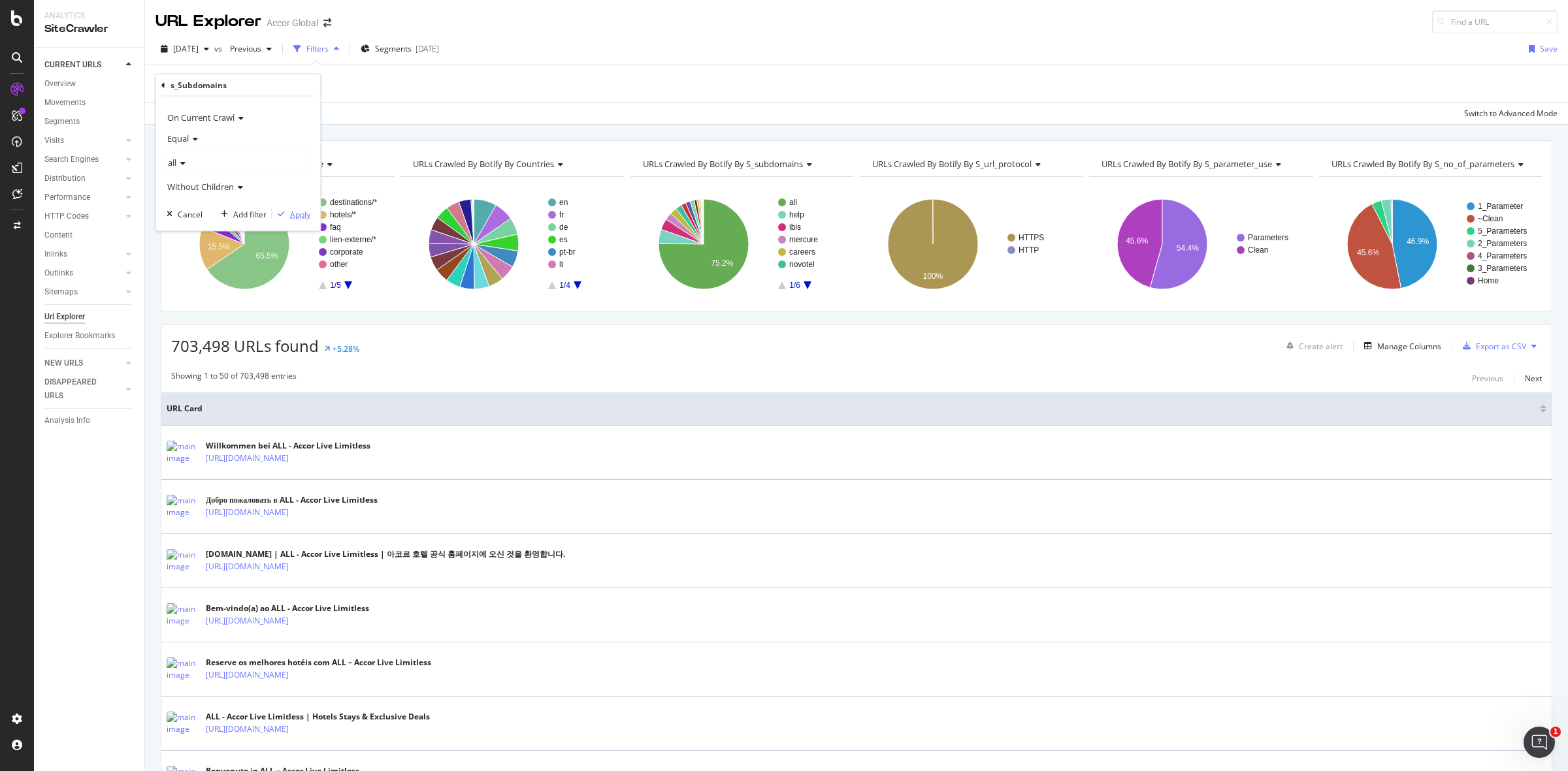
click at [299, 217] on div "Apply" at bounding box center [299, 214] width 20 height 11
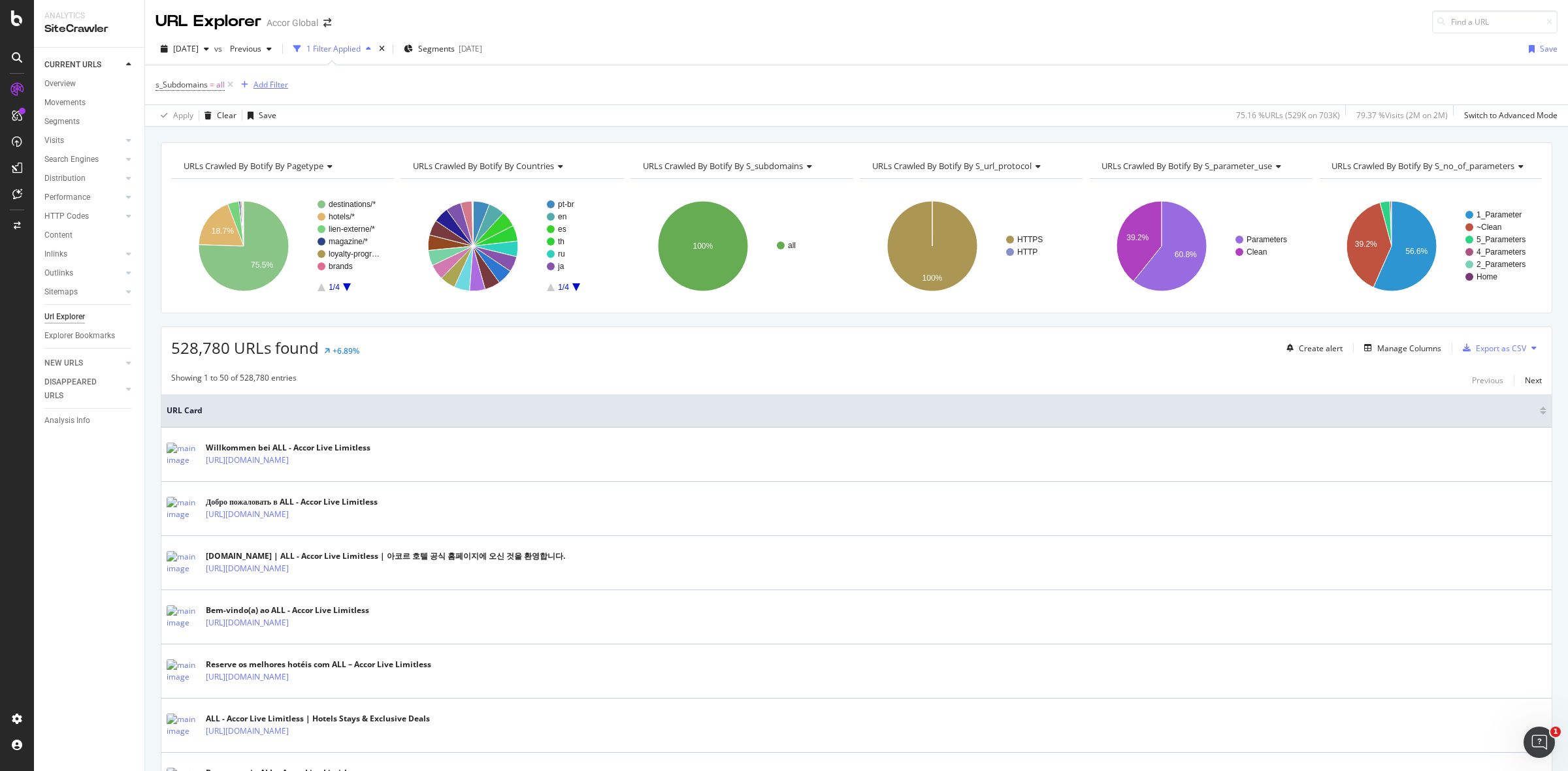
click at [269, 80] on div "Add Filter" at bounding box center [270, 84] width 34 height 11
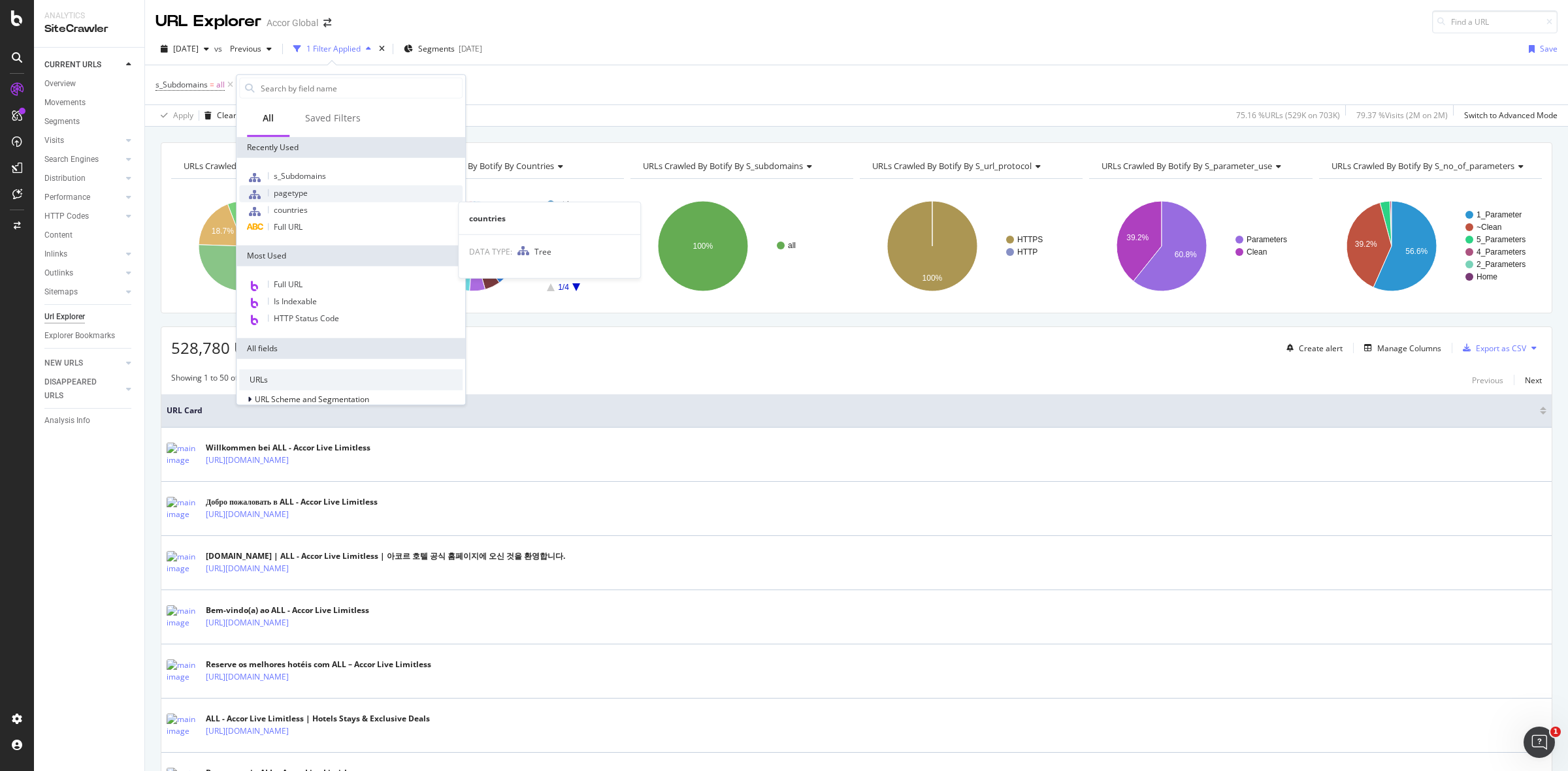
click at [295, 188] on span "pagetype" at bounding box center [291, 193] width 34 height 11
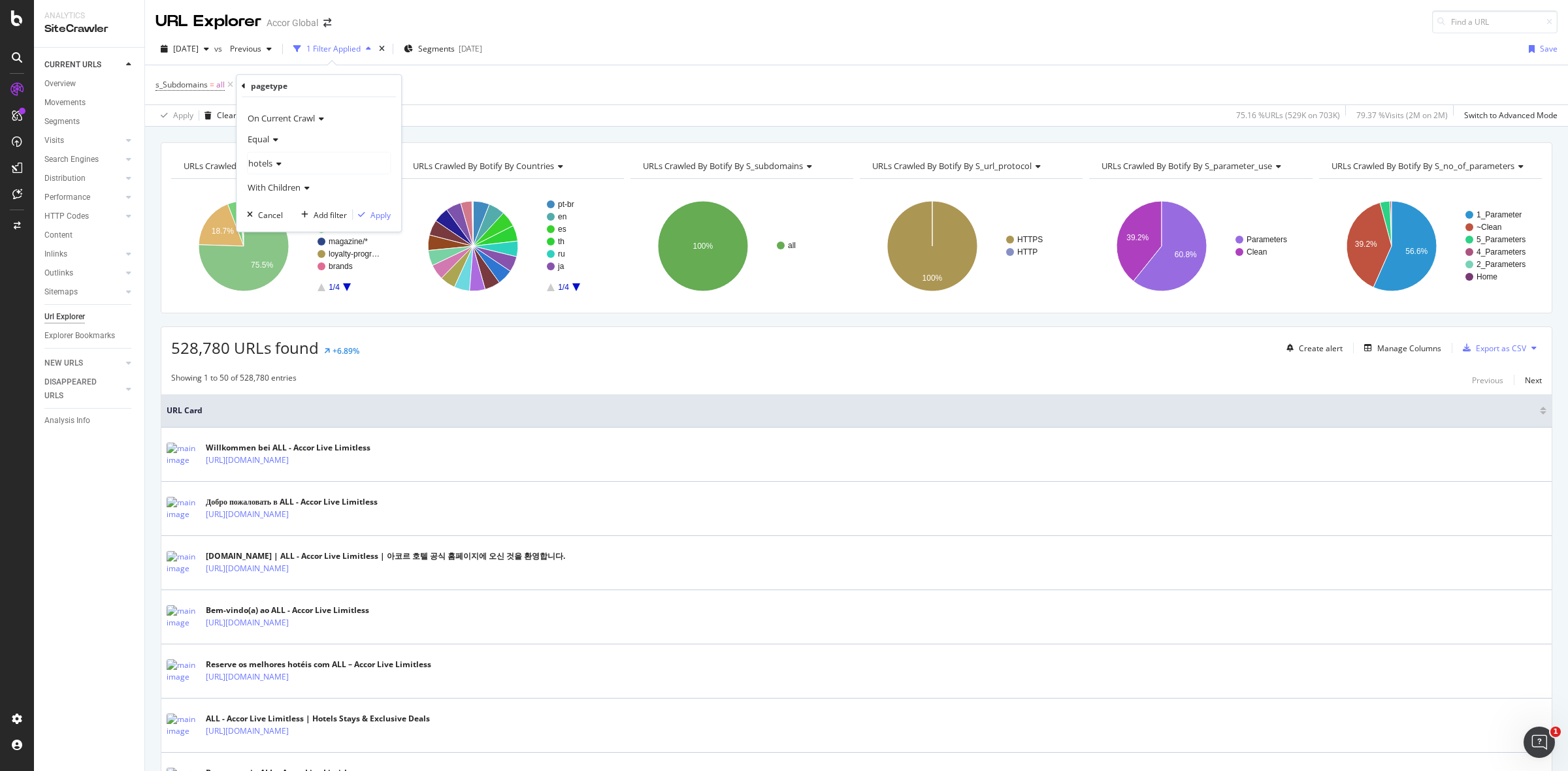
click at [264, 158] on span "hotels" at bounding box center [260, 163] width 24 height 11
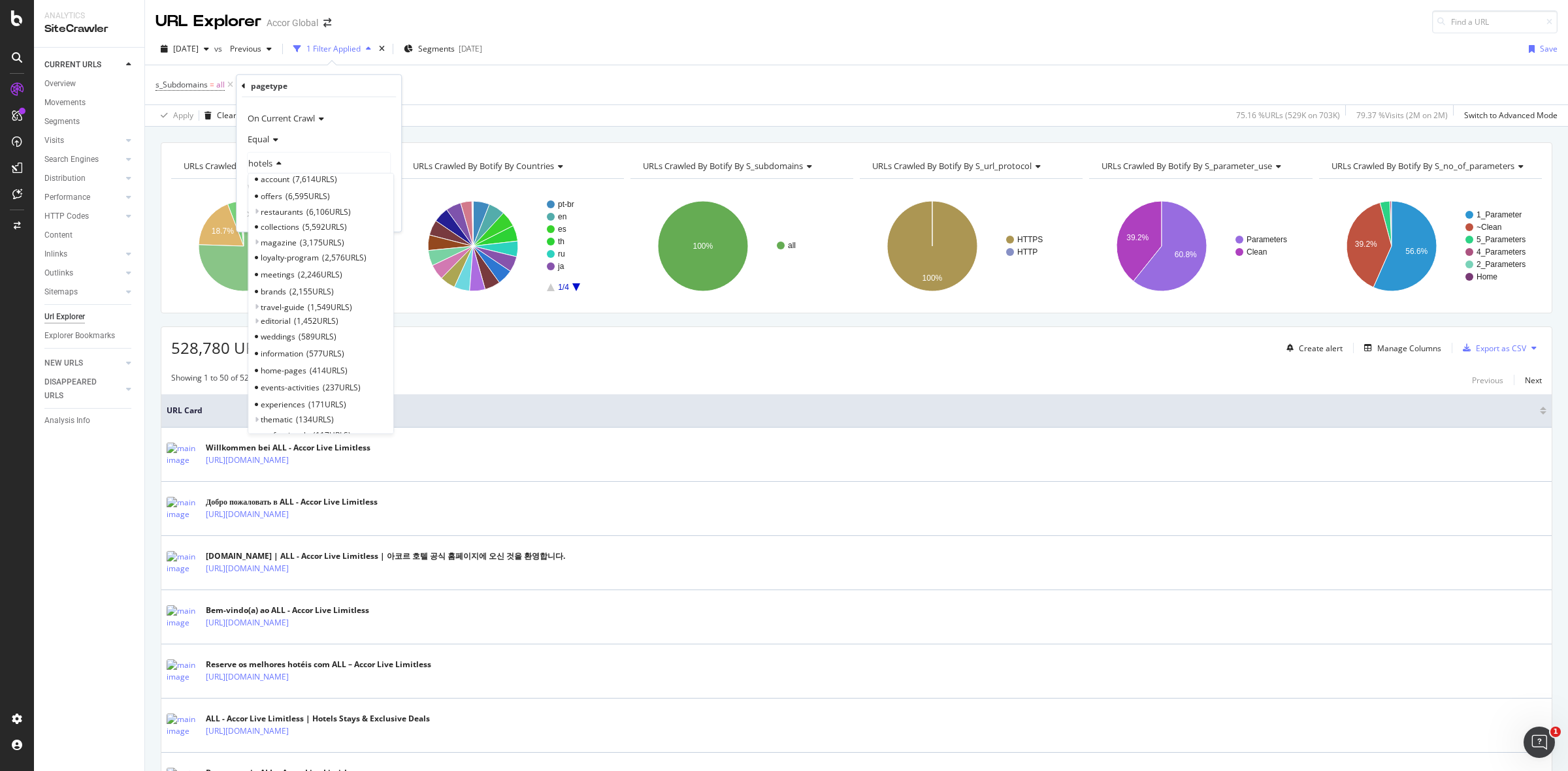
scroll to position [188, 0]
click at [282, 315] on span "experiences" at bounding box center [283, 319] width 44 height 11
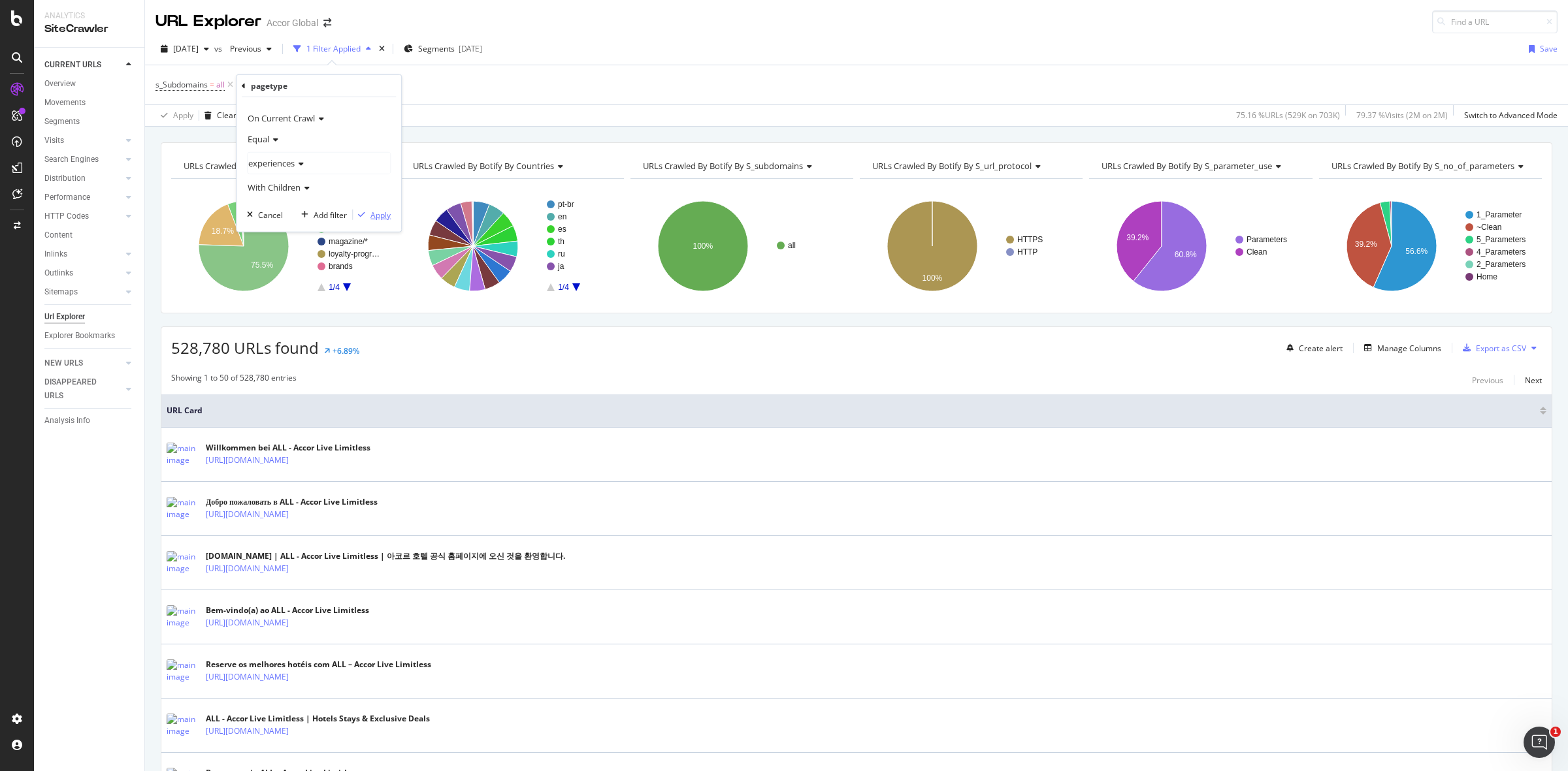
click at [369, 217] on div "button" at bounding box center [362, 215] width 18 height 8
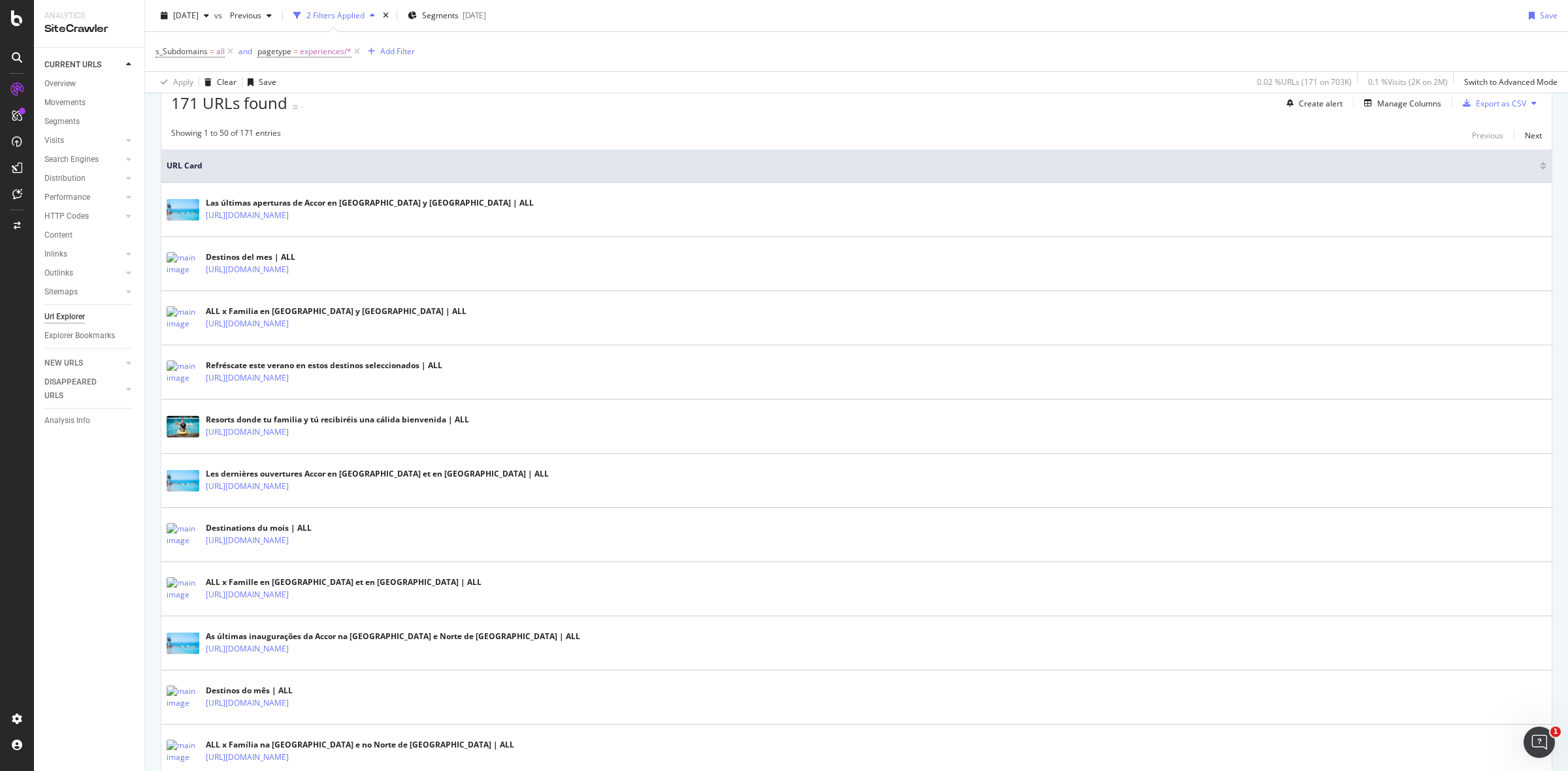
scroll to position [219, 0]
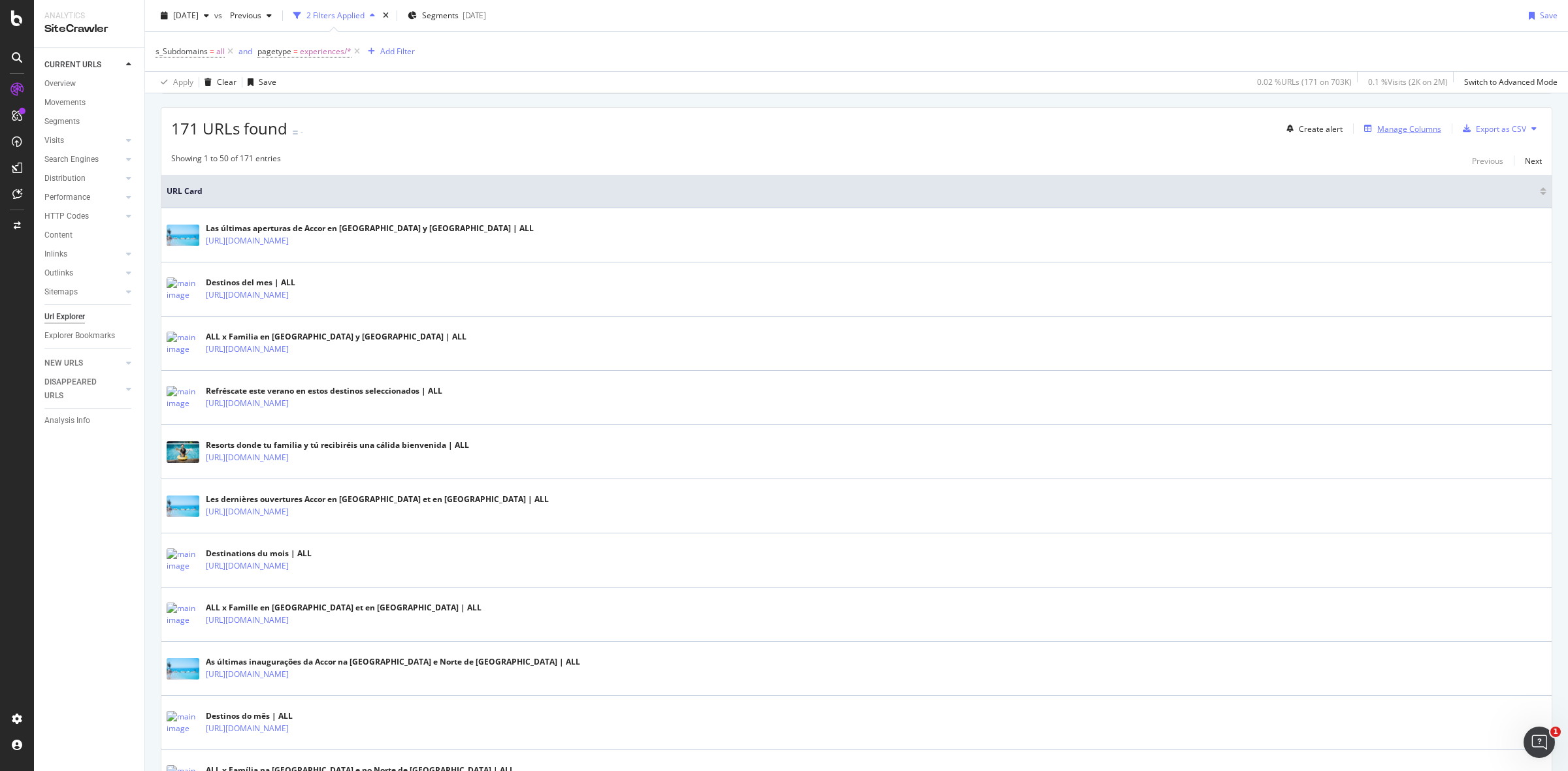
click at [1399, 125] on div "Manage Columns" at bounding box center [1409, 128] width 64 height 11
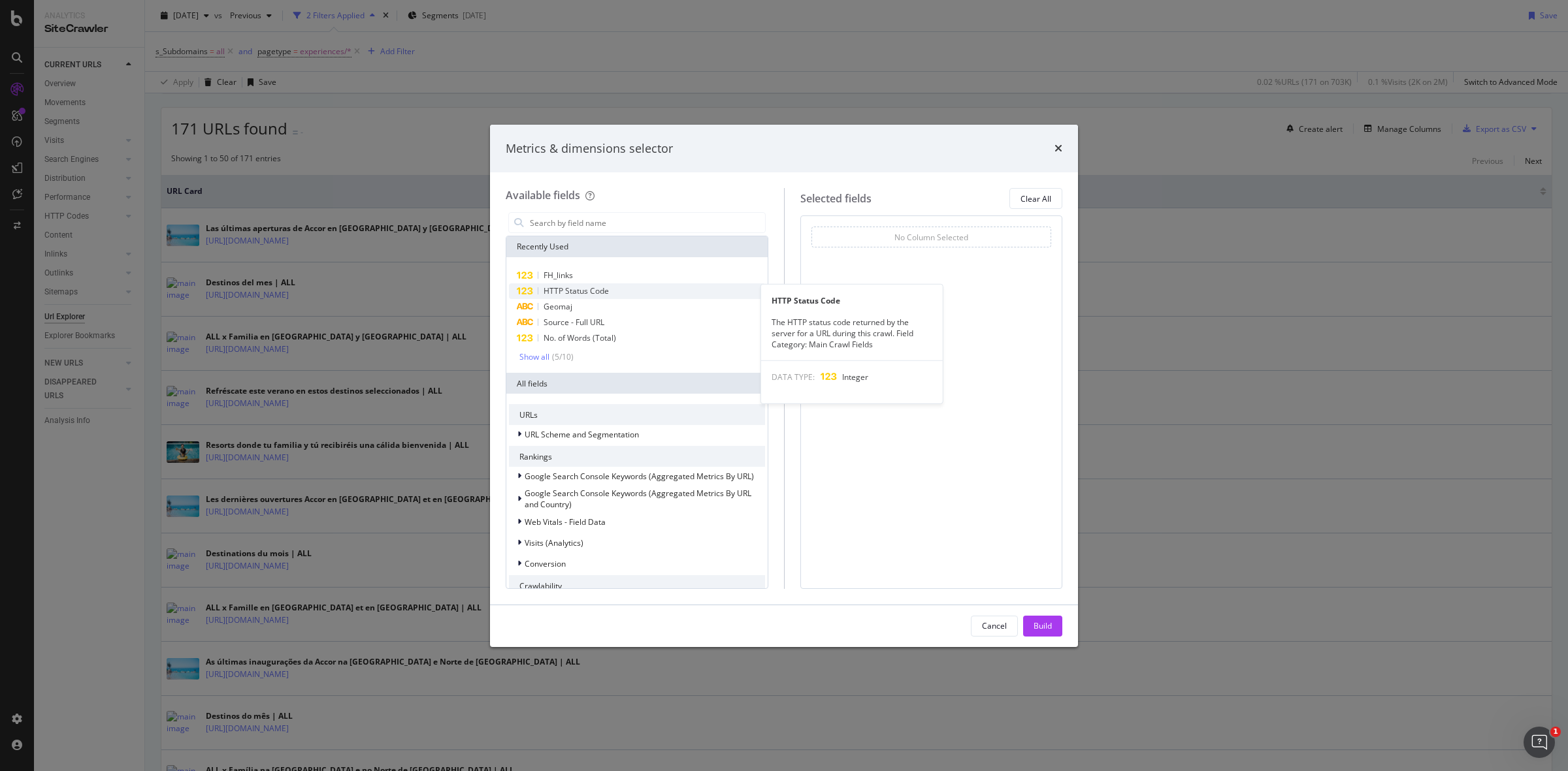
click at [585, 297] on div "HTTP Status Code" at bounding box center [637, 291] width 256 height 16
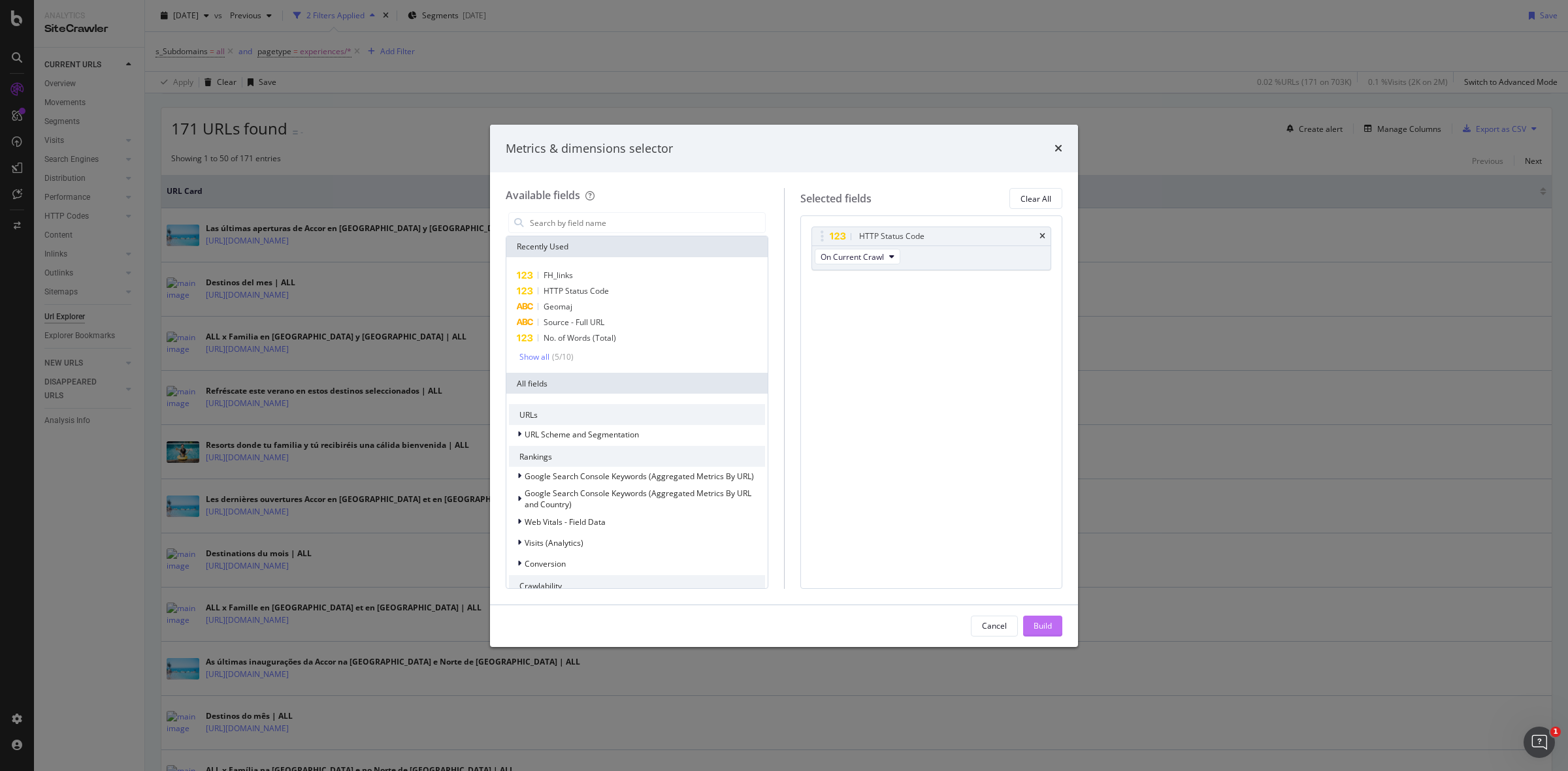
click at [1046, 628] on div "Build" at bounding box center [1042, 626] width 18 height 11
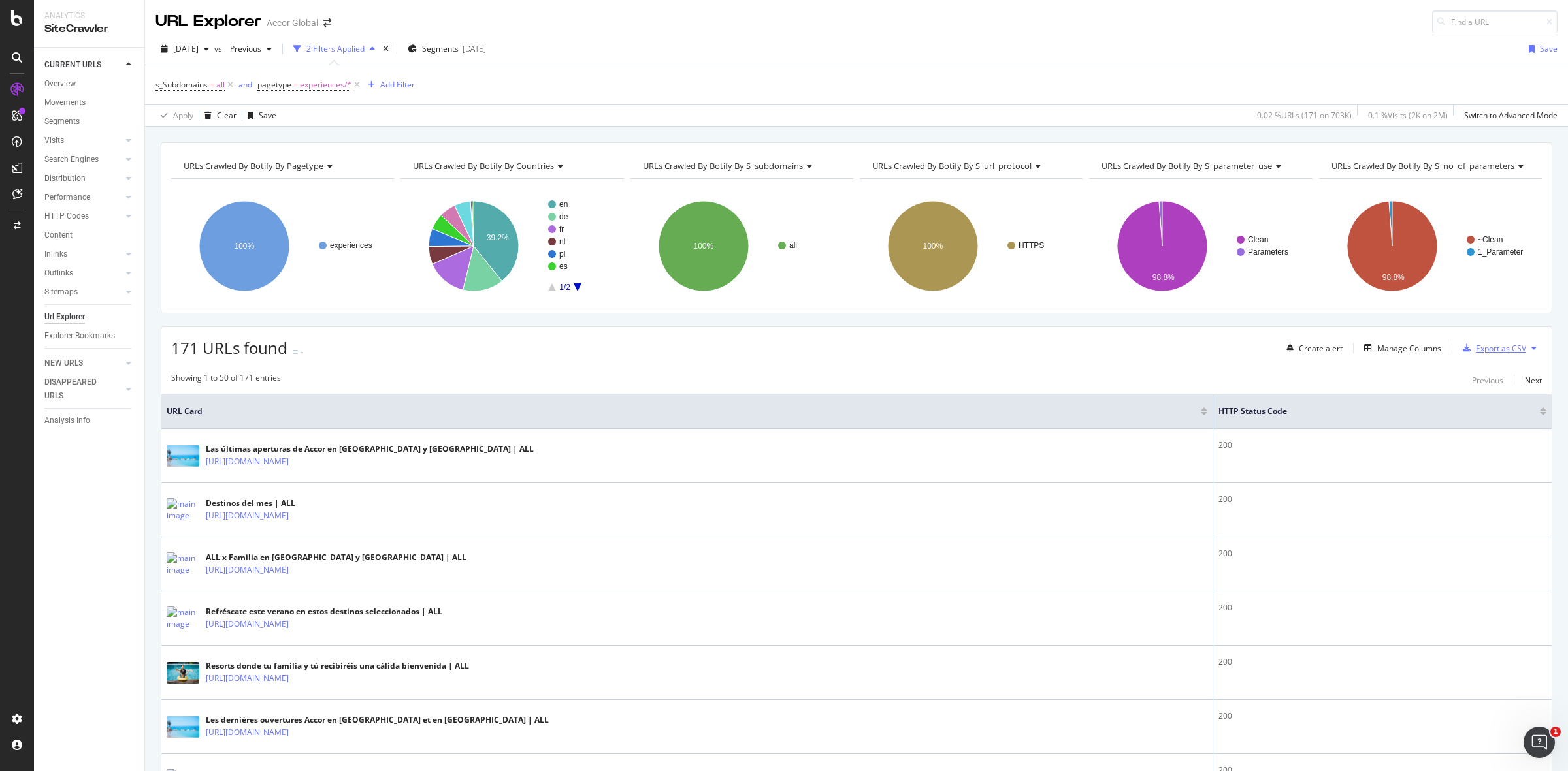
click at [1507, 353] on div "Export as CSV" at bounding box center [1500, 349] width 50 height 11
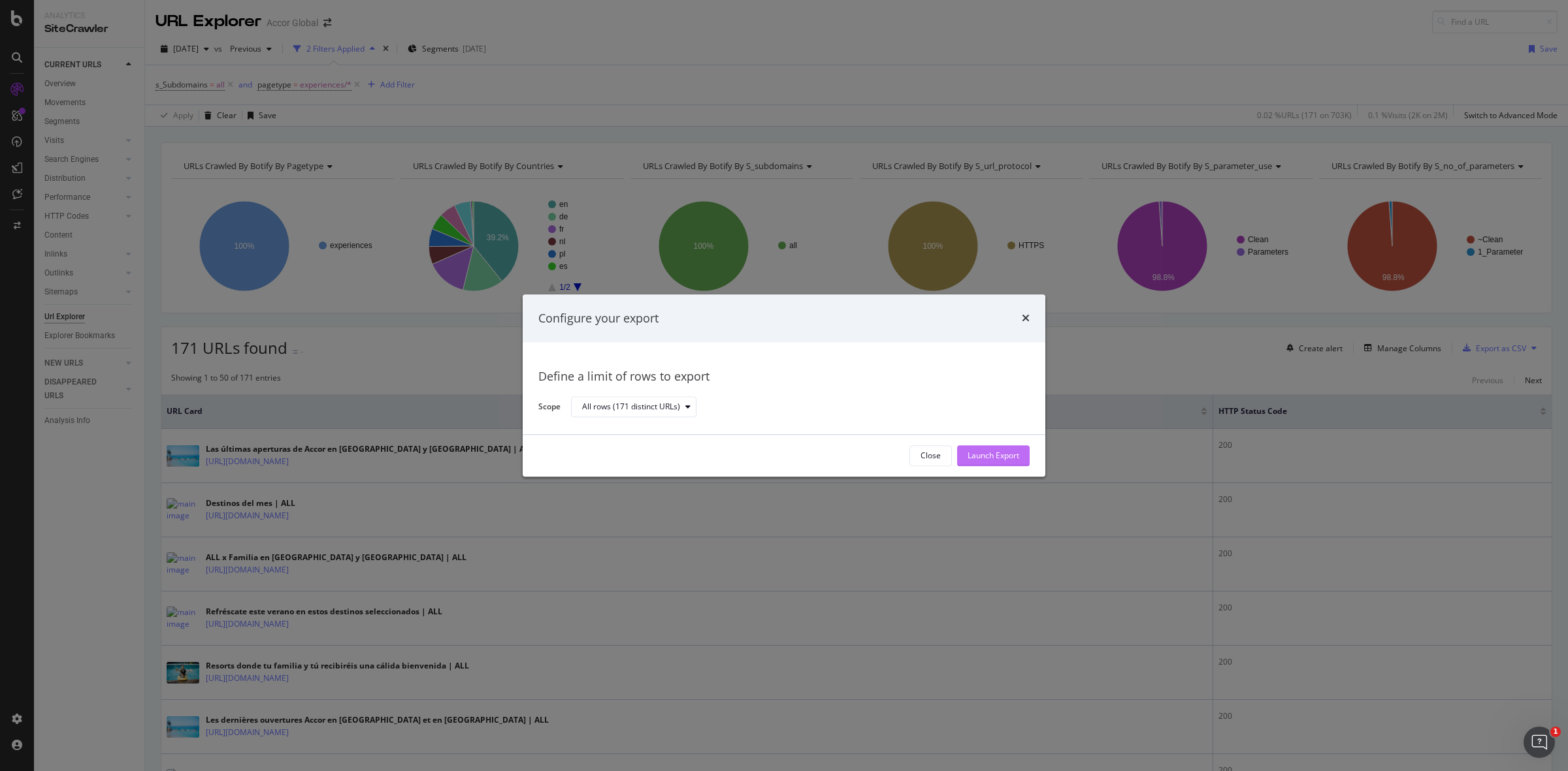
click at [1004, 460] on div "Launch Export" at bounding box center [993, 456] width 52 height 11
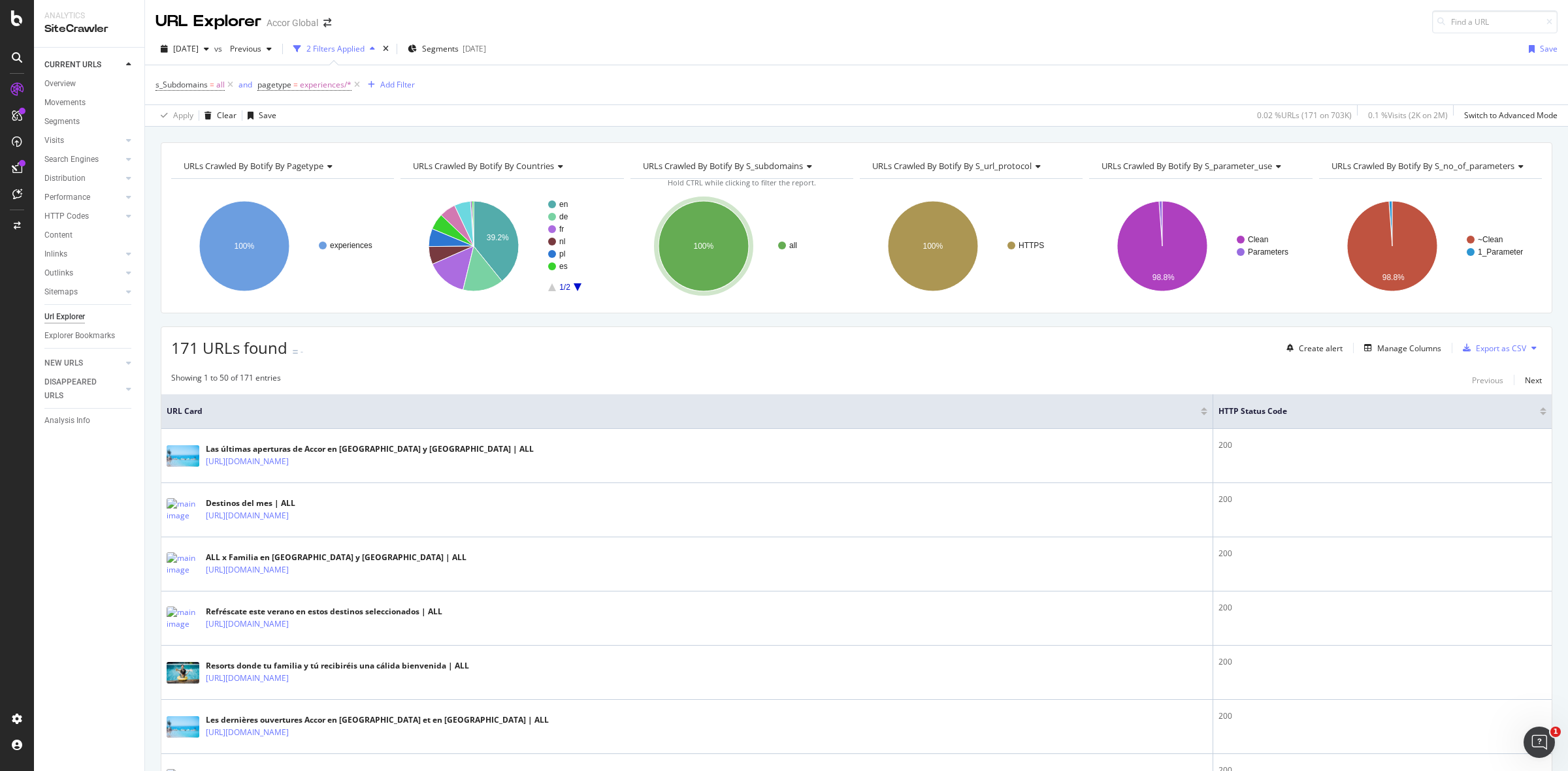
click at [1546, 70] on div "s_Subdomains = all and pagetype = experiences/* Add Filter Apply Clear Save 0.0…" at bounding box center [857, 95] width 1423 height 62
click at [70, 229] on div "DataExports" at bounding box center [74, 225] width 51 height 13
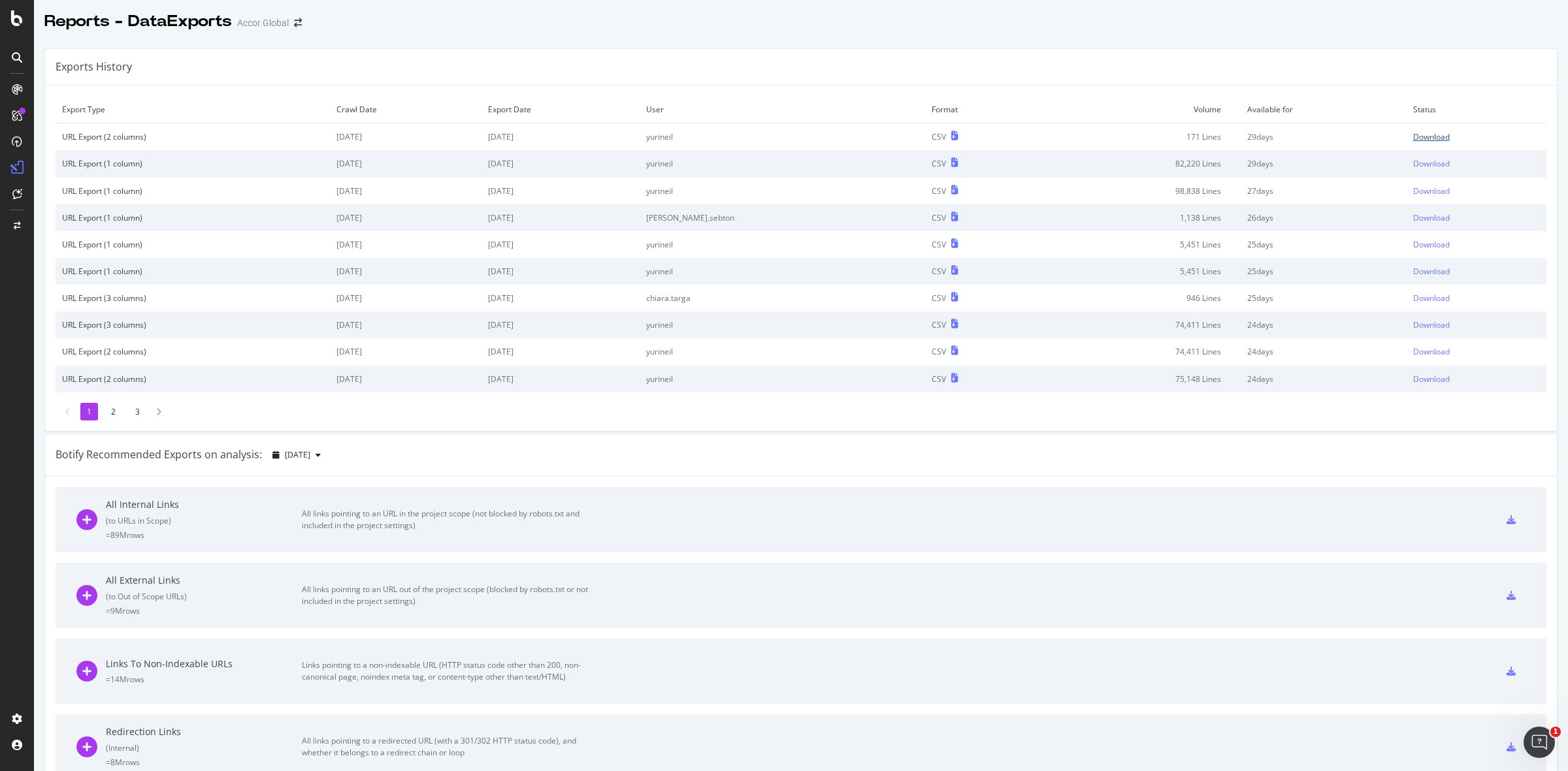
click at [1413, 139] on div "Download" at bounding box center [1432, 136] width 37 height 11
